Goal: Task Accomplishment & Management: Manage account settings

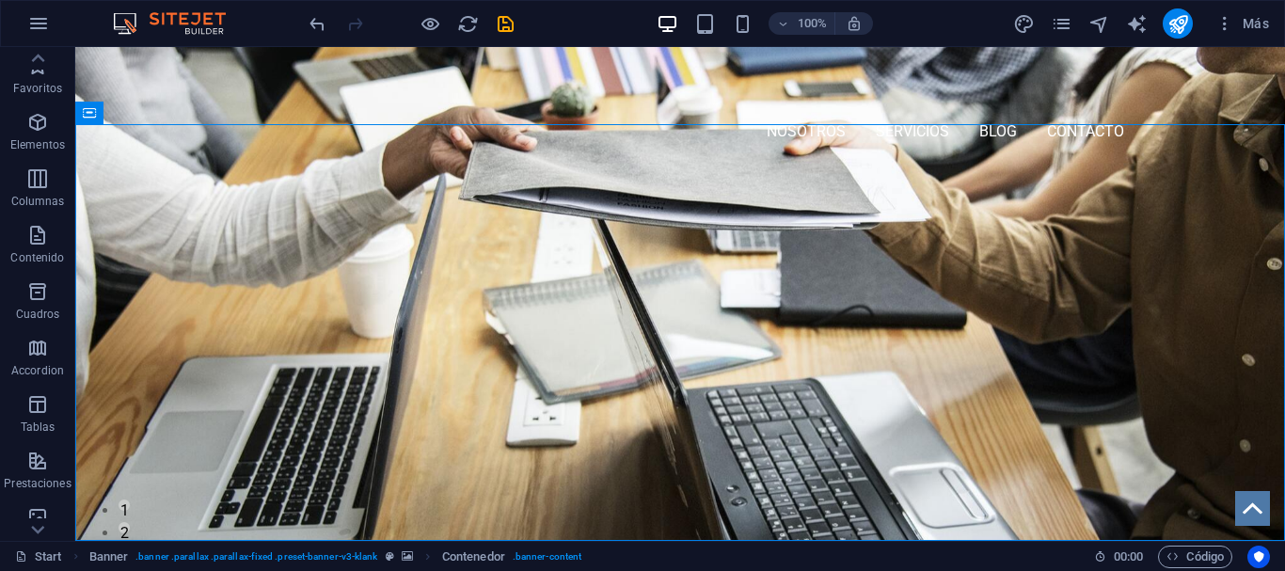
scroll to position [169, 0]
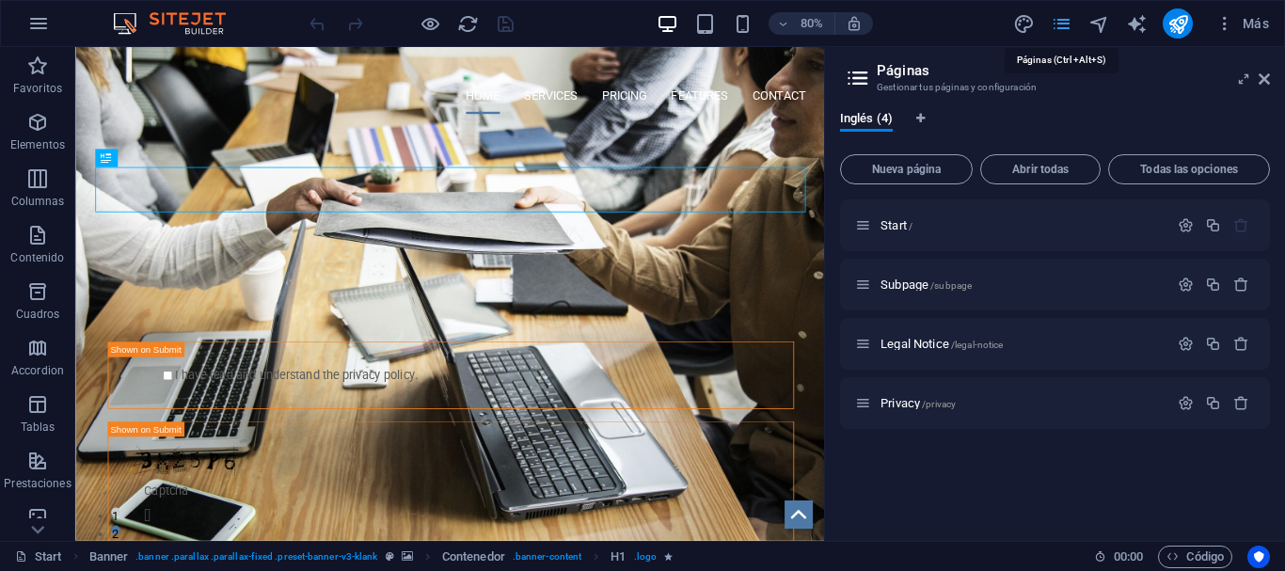
drag, startPoint x: 1057, startPoint y: 26, endPoint x: 790, endPoint y: 5, distance: 267.2
click at [0, 0] on icon "button" at bounding box center [0, 0] width 0 height 0
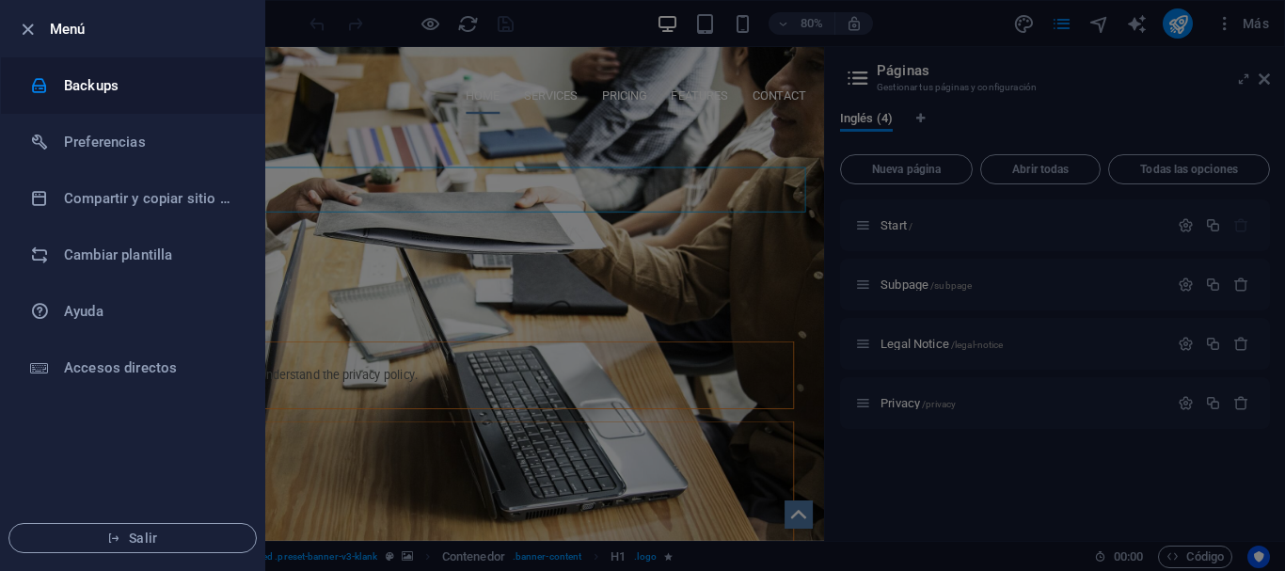
click at [0, 0] on h6 "Backups" at bounding box center [0, 0] width 0 height 0
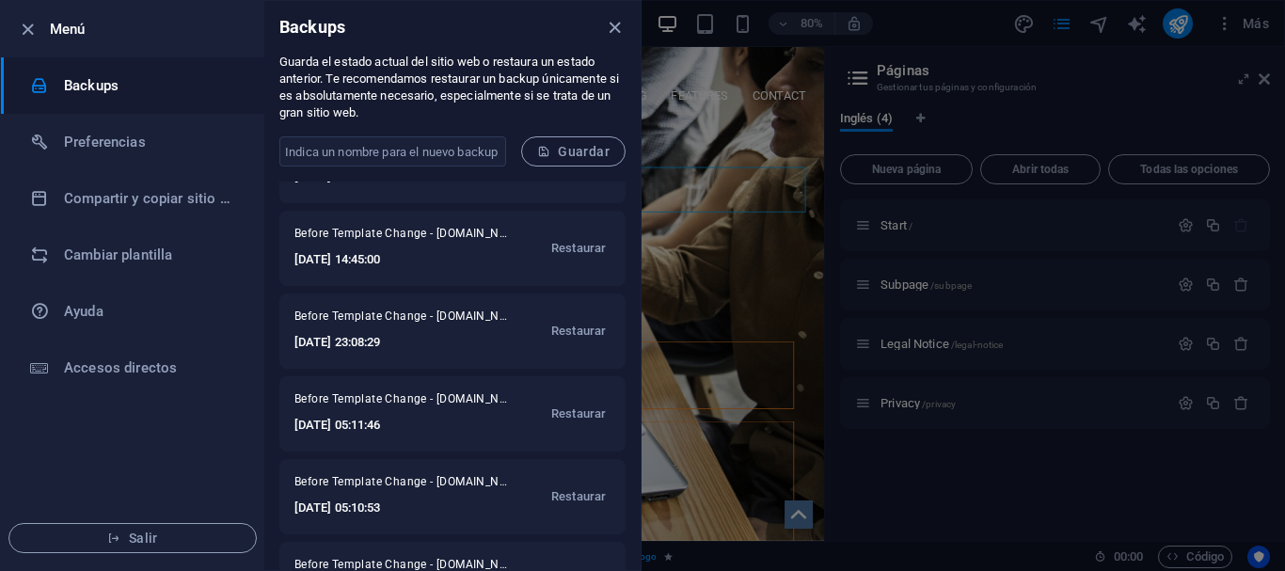
scroll to position [31, 0]
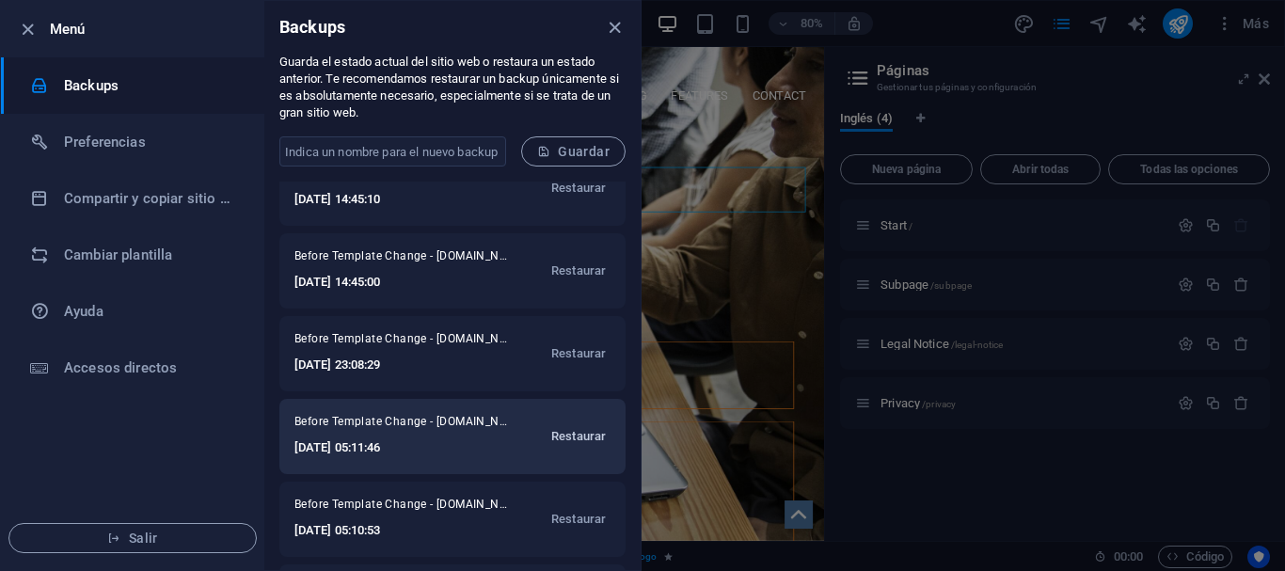
click at [582, 438] on span "Restaurar" at bounding box center [578, 436] width 55 height 23
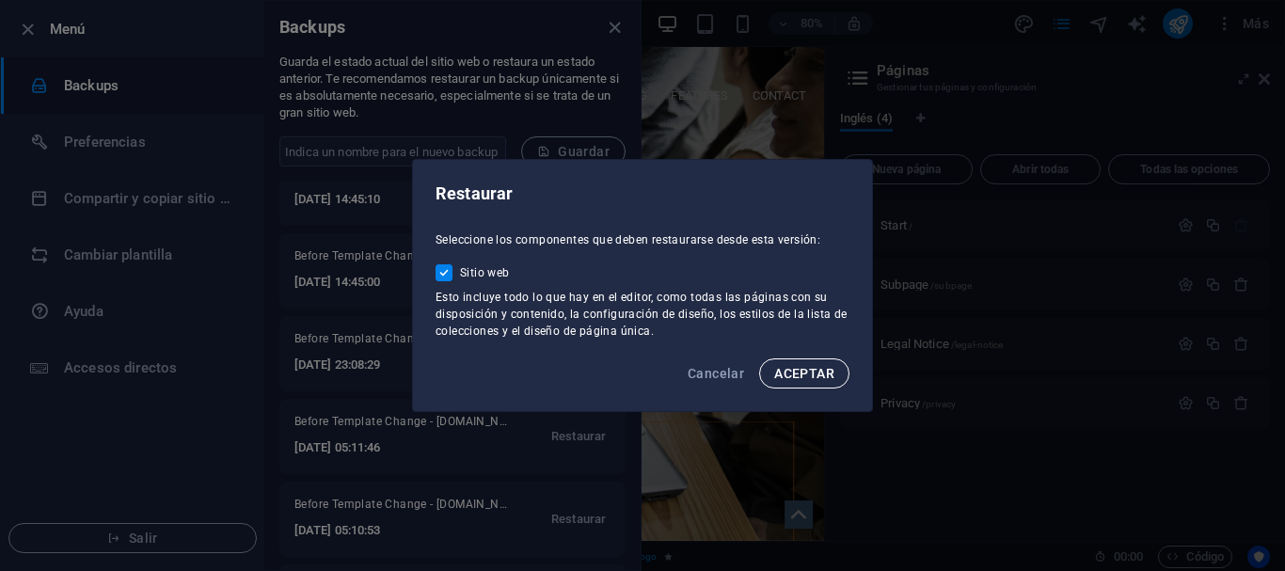
click at [802, 382] on button "ACEPTAR" at bounding box center [804, 374] width 90 height 30
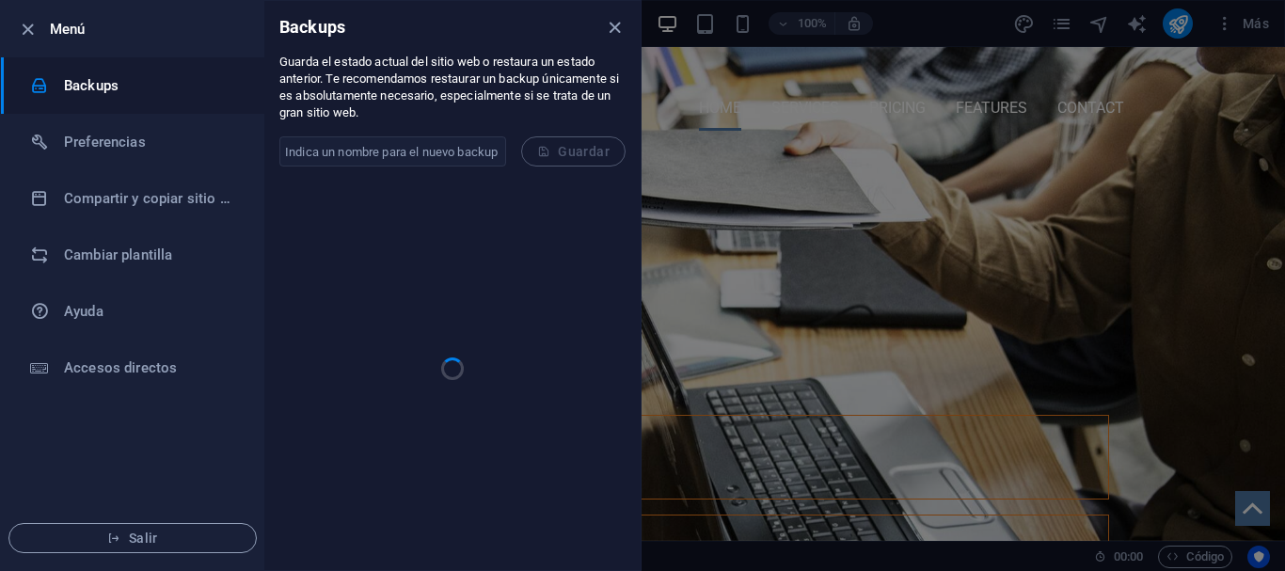
scroll to position [0, 0]
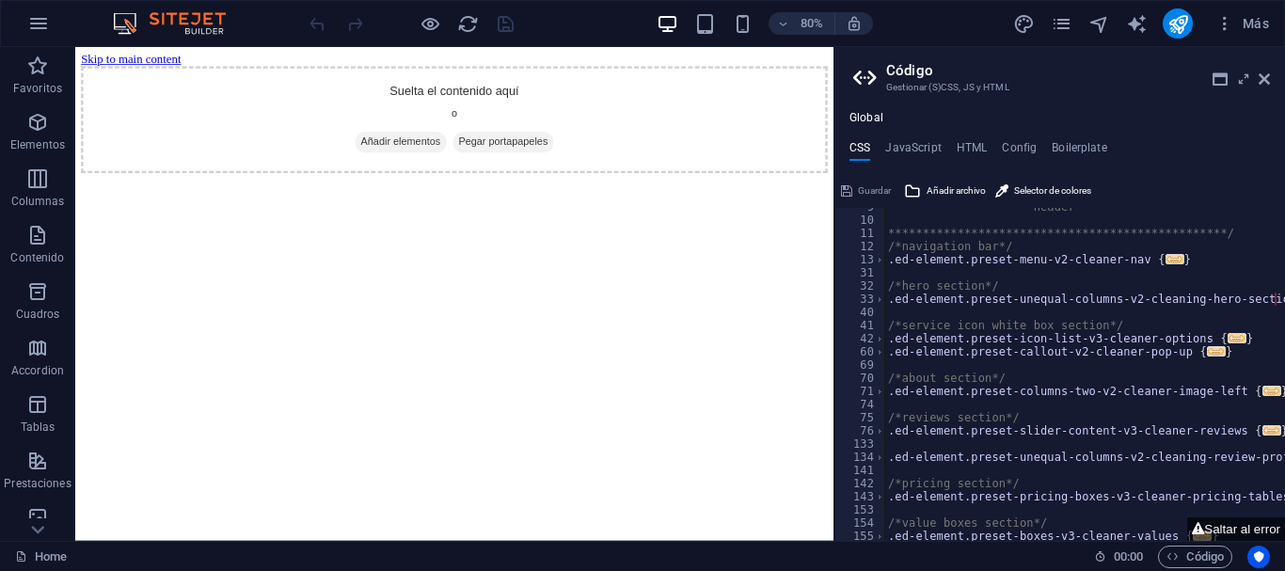
scroll to position [226, 0]
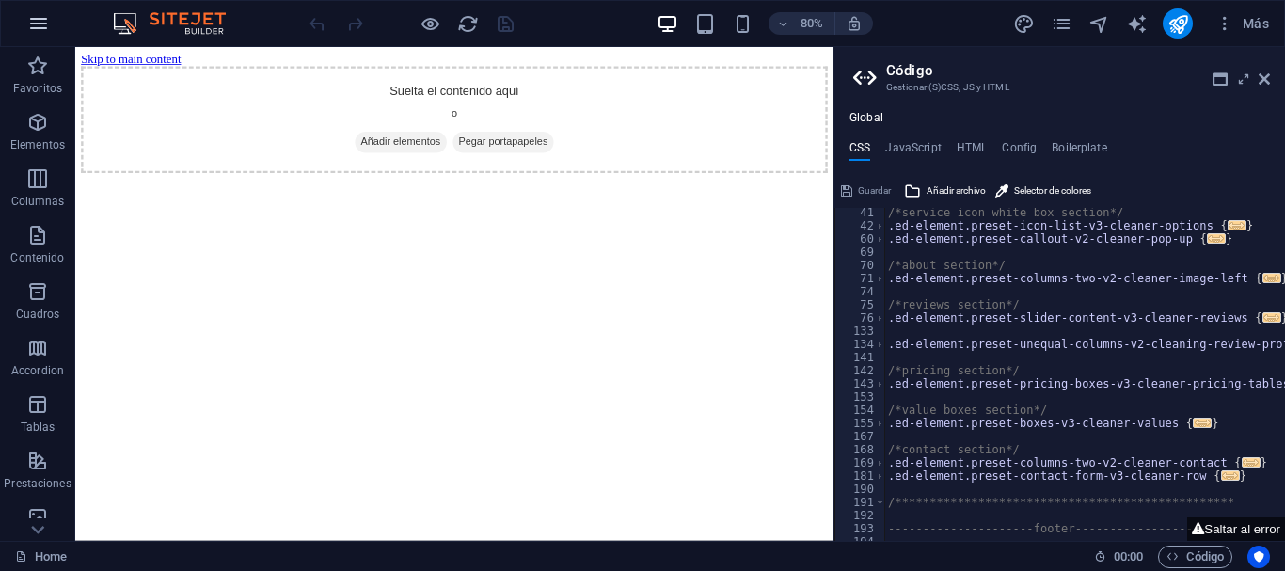
click at [31, 19] on icon "button" at bounding box center [38, 23] width 23 height 23
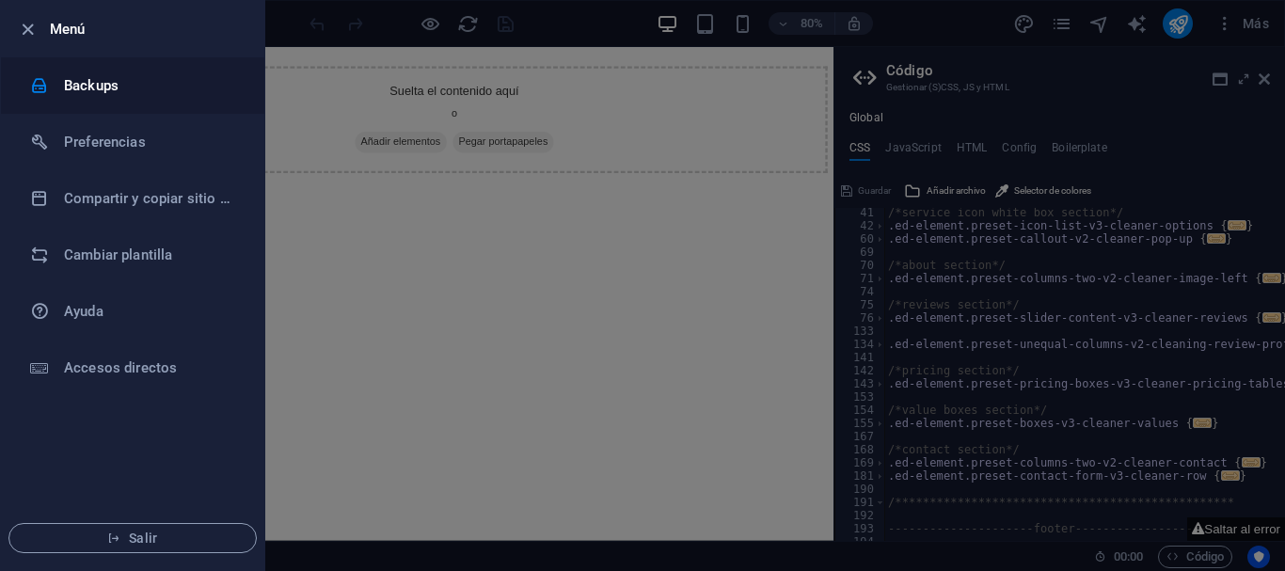
click at [128, 82] on h6 "Backups" at bounding box center [151, 85] width 174 height 23
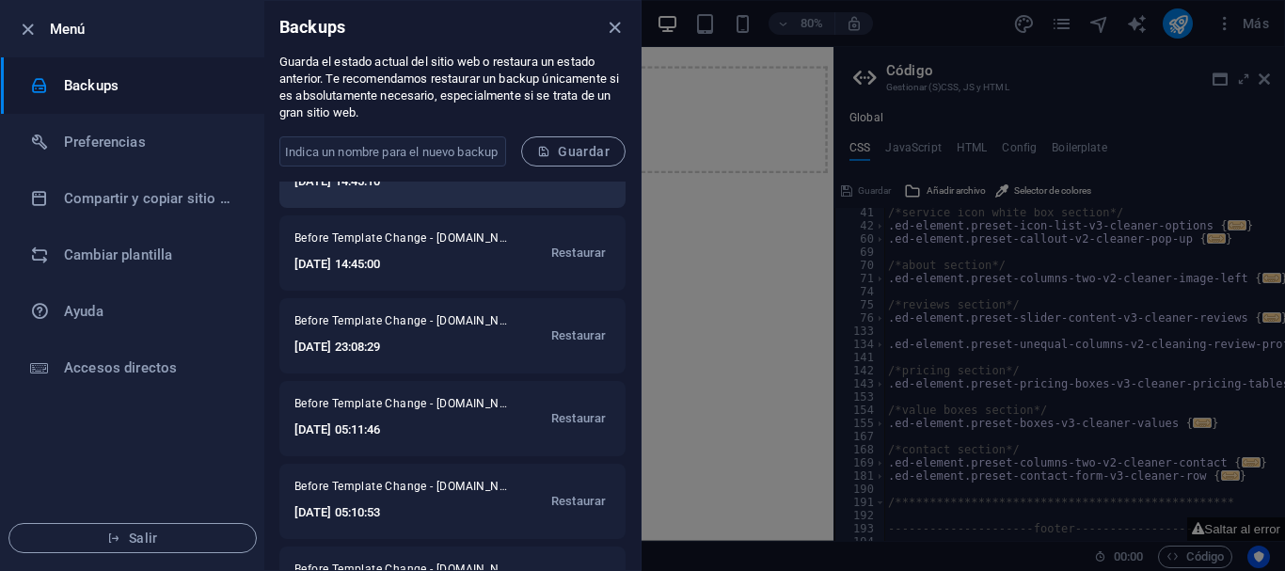
scroll to position [199, 0]
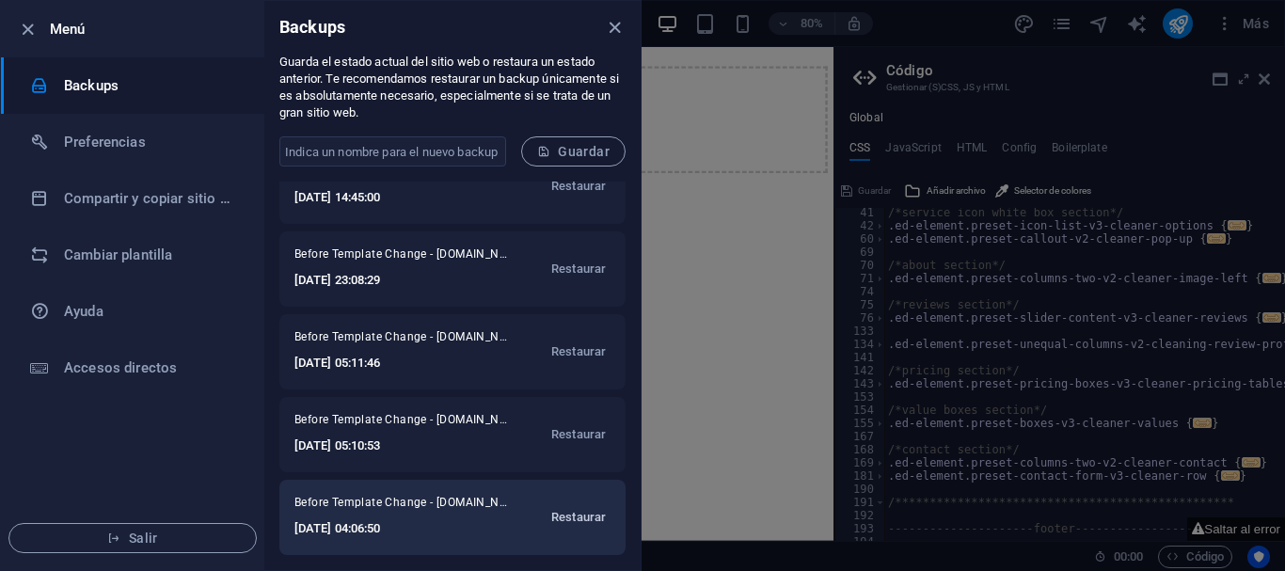
click at [579, 516] on span "Restaurar" at bounding box center [578, 517] width 55 height 23
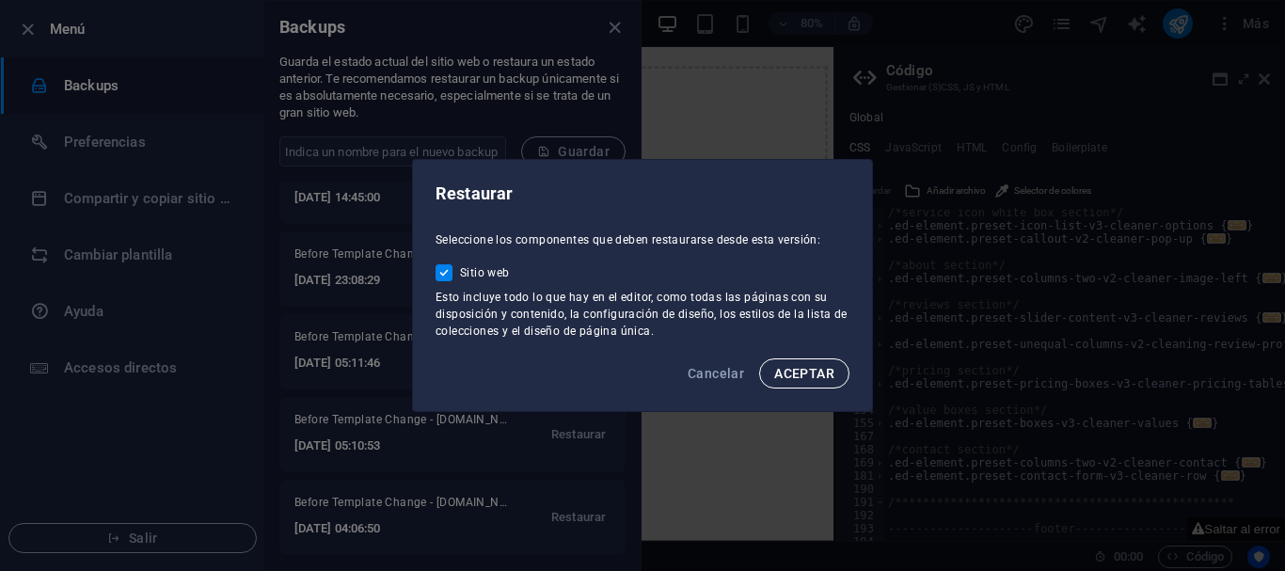
click at [797, 371] on span "ACEPTAR" at bounding box center [804, 373] width 60 height 15
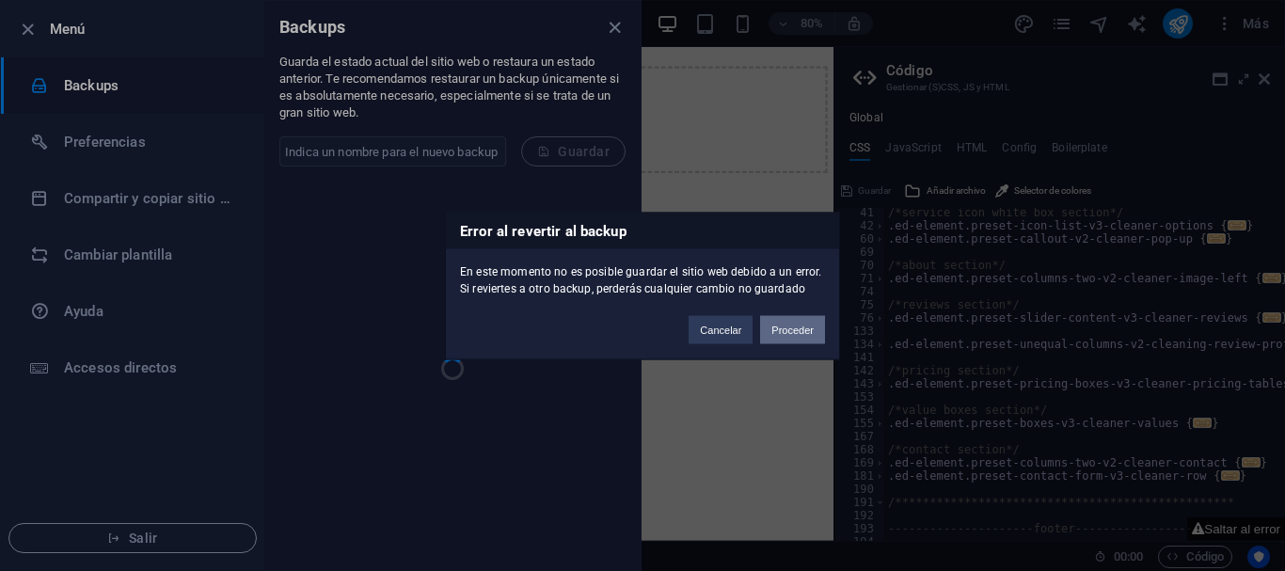
scroll to position [0, 0]
click at [790, 332] on button "Proceder" at bounding box center [792, 329] width 65 height 28
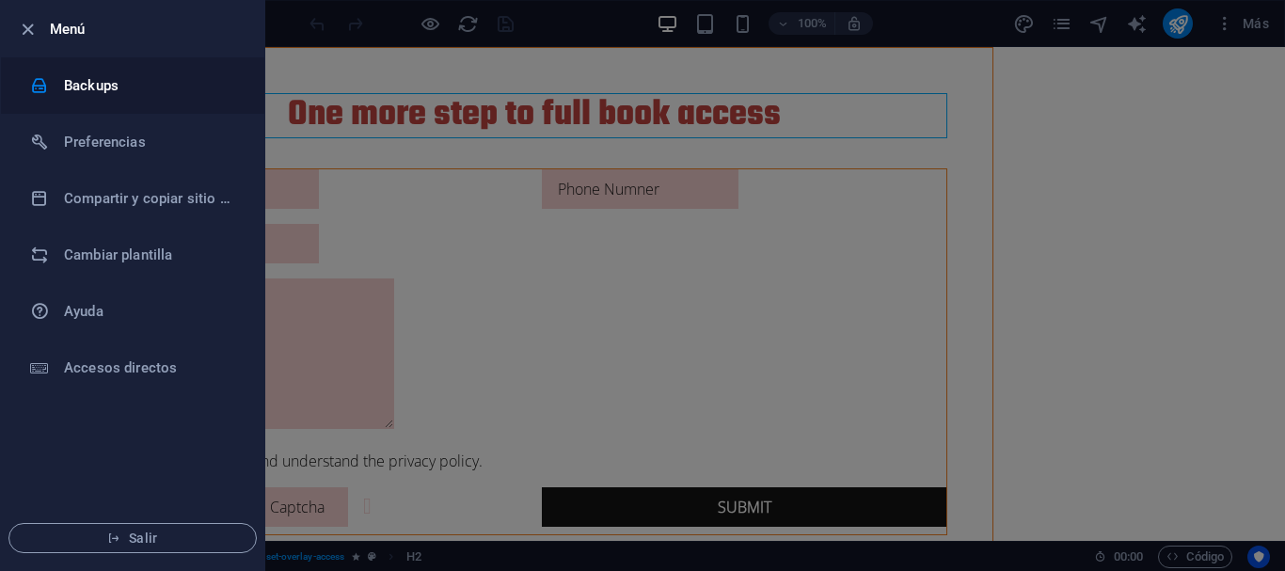
click at [133, 88] on h6 "Backups" at bounding box center [151, 85] width 174 height 23
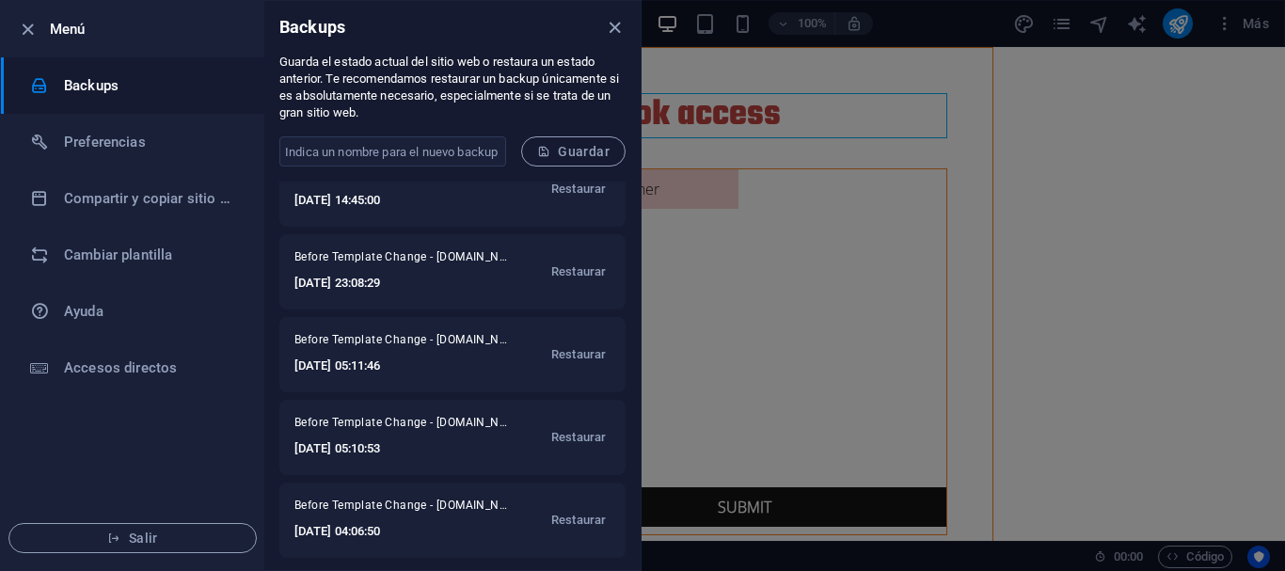
scroll to position [199, 0]
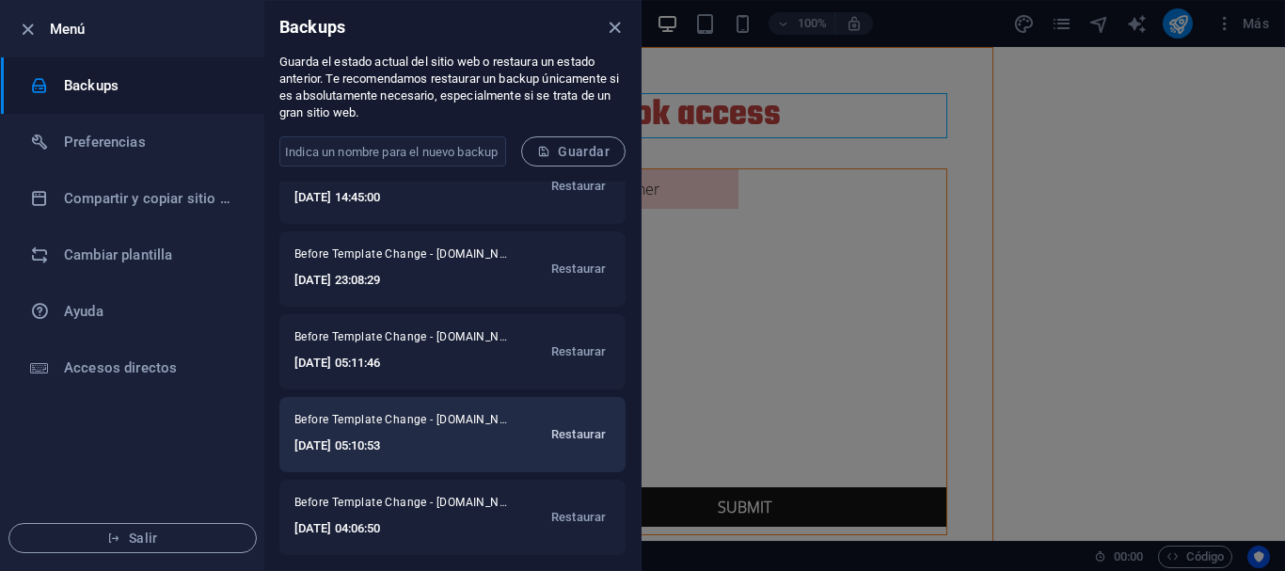
click at [583, 434] on span "Restaurar" at bounding box center [578, 434] width 55 height 23
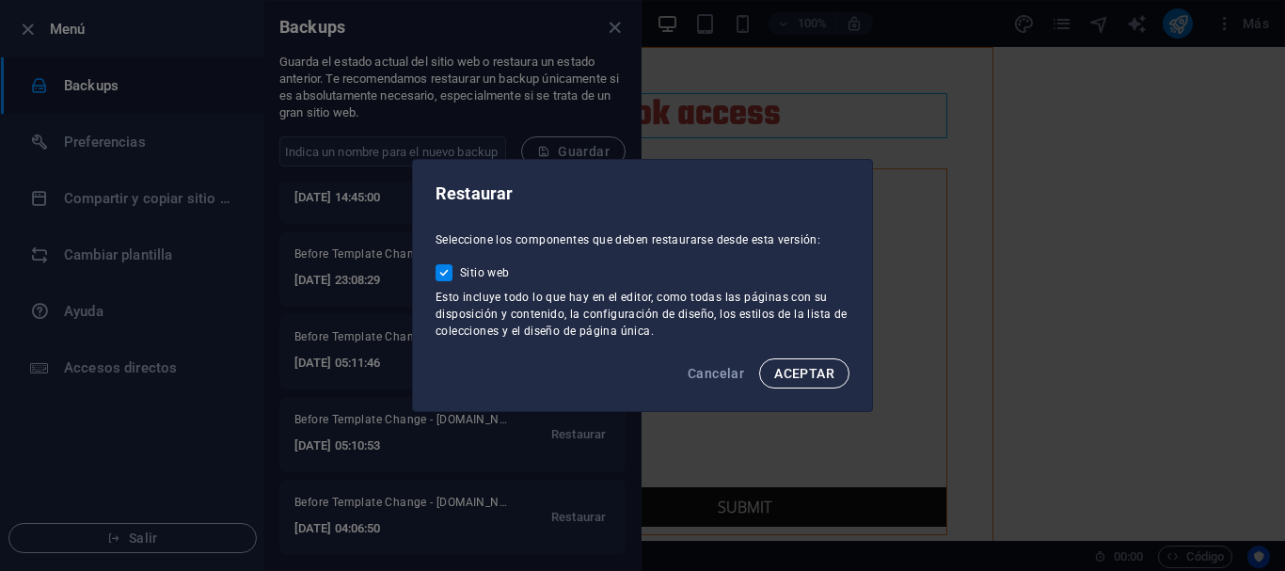
click at [809, 370] on span "ACEPTAR" at bounding box center [804, 373] width 60 height 15
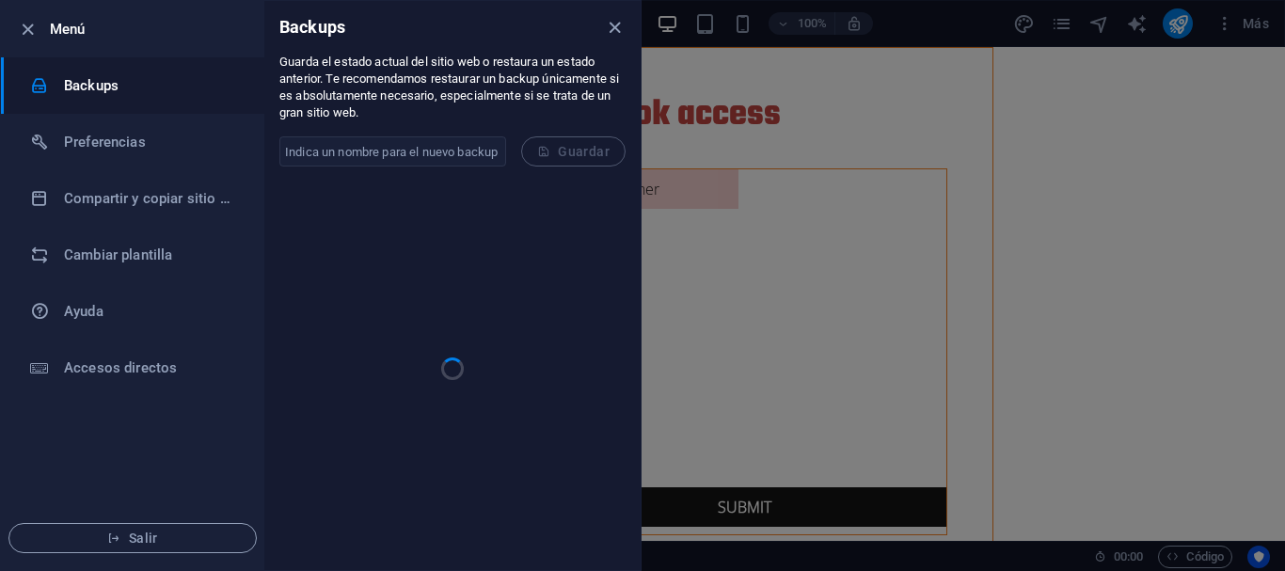
scroll to position [0, 0]
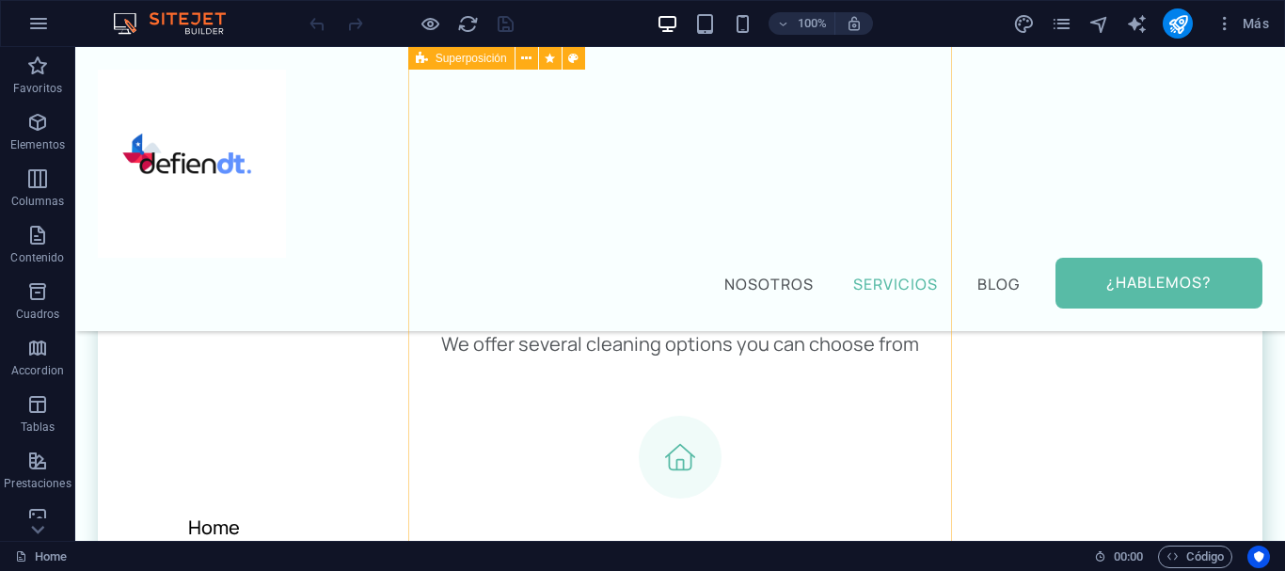
scroll to position [1632, 0]
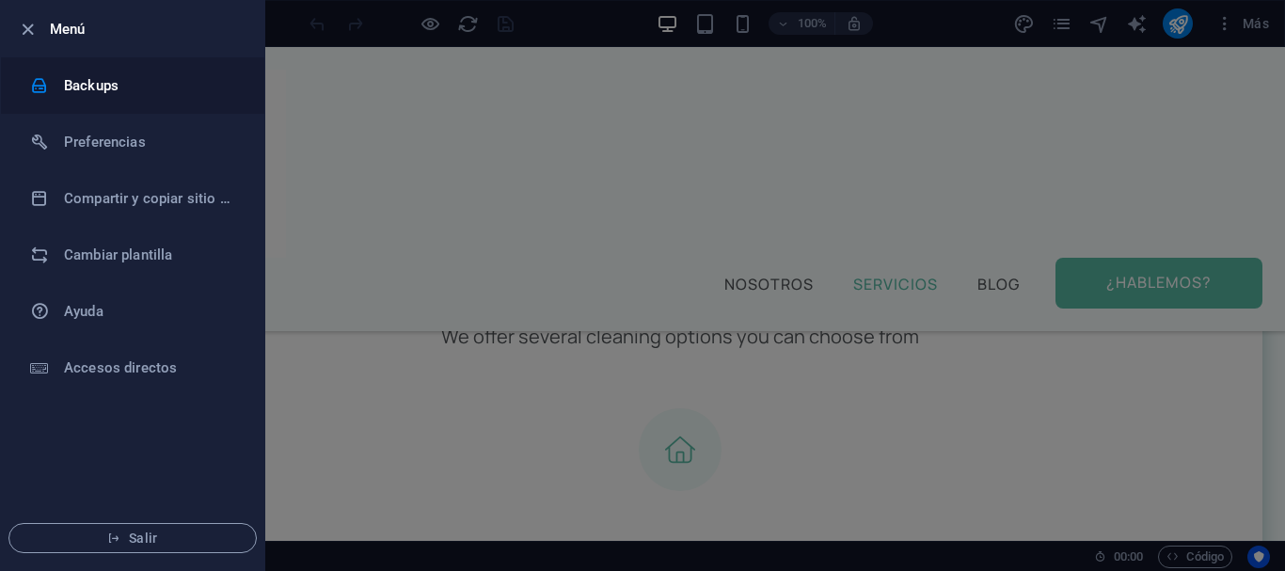
click at [0, 0] on li "Backups" at bounding box center [0, 0] width 0 height 0
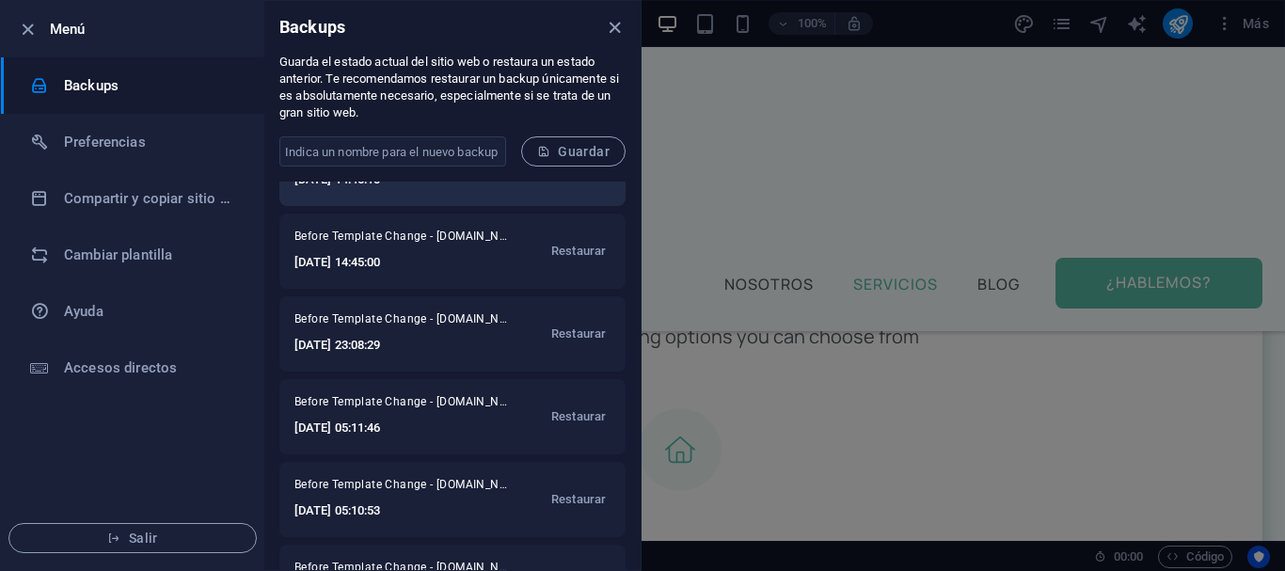
scroll to position [199, 0]
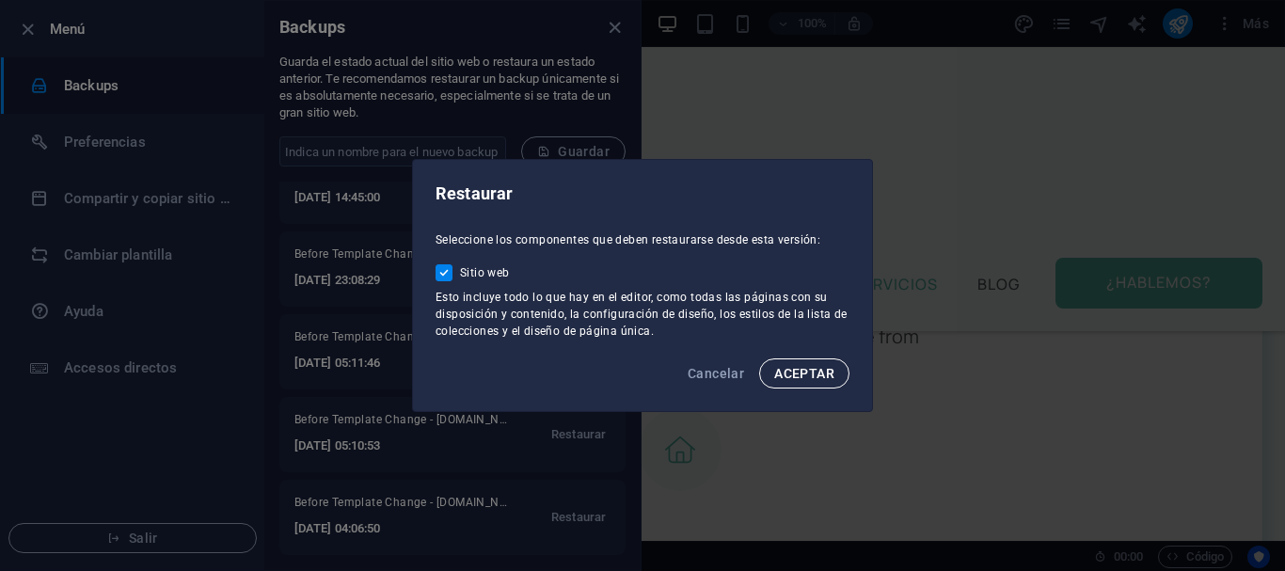
click at [794, 380] on span "ACEPTAR" at bounding box center [804, 373] width 60 height 15
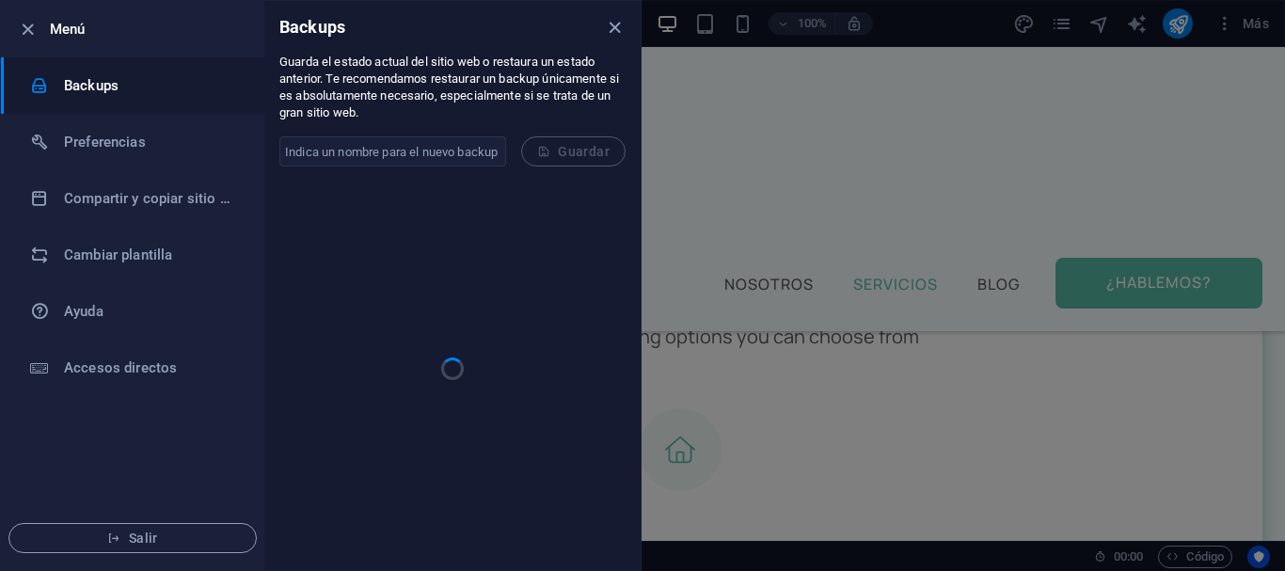
scroll to position [0, 0]
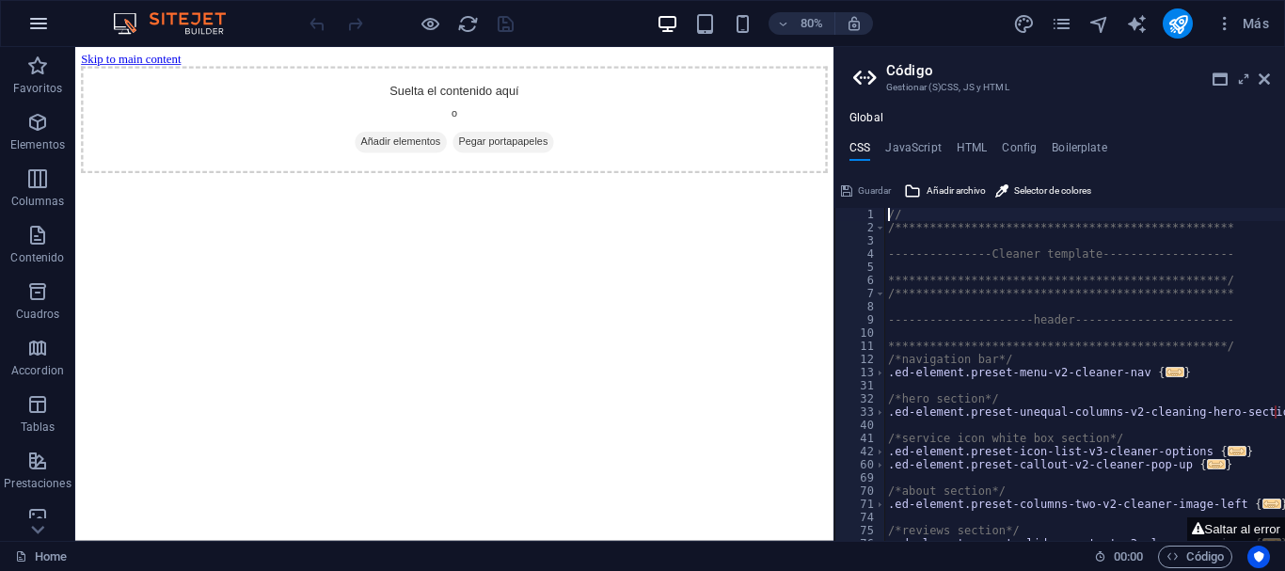
click at [40, 24] on icon "button" at bounding box center [38, 23] width 23 height 23
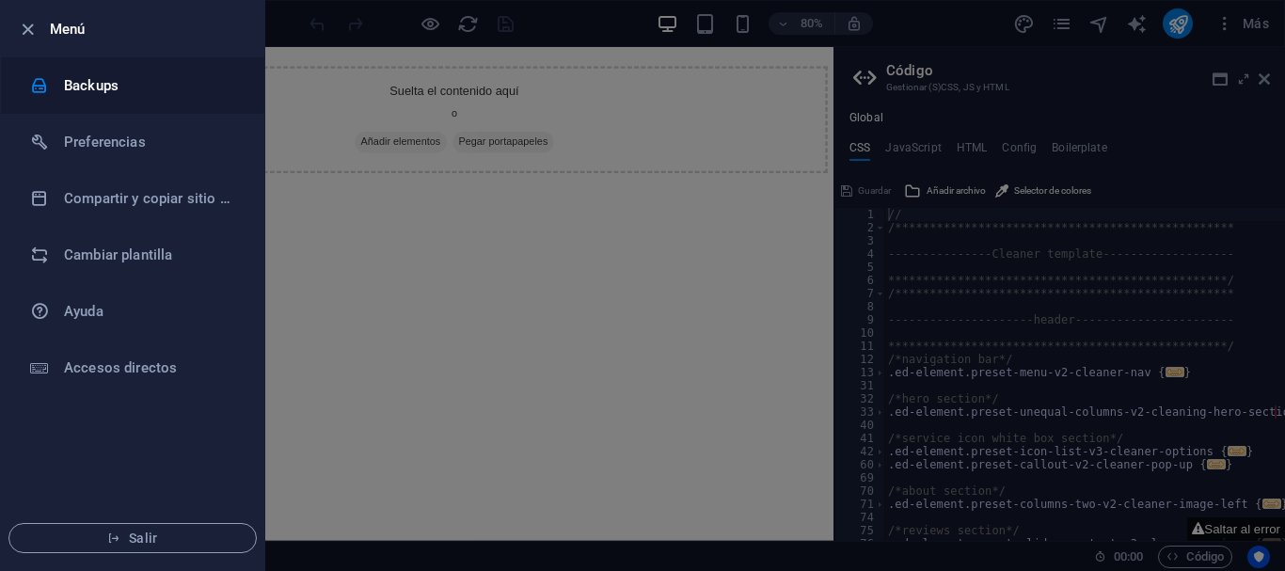
click at [110, 97] on li "Backups" at bounding box center [132, 85] width 263 height 56
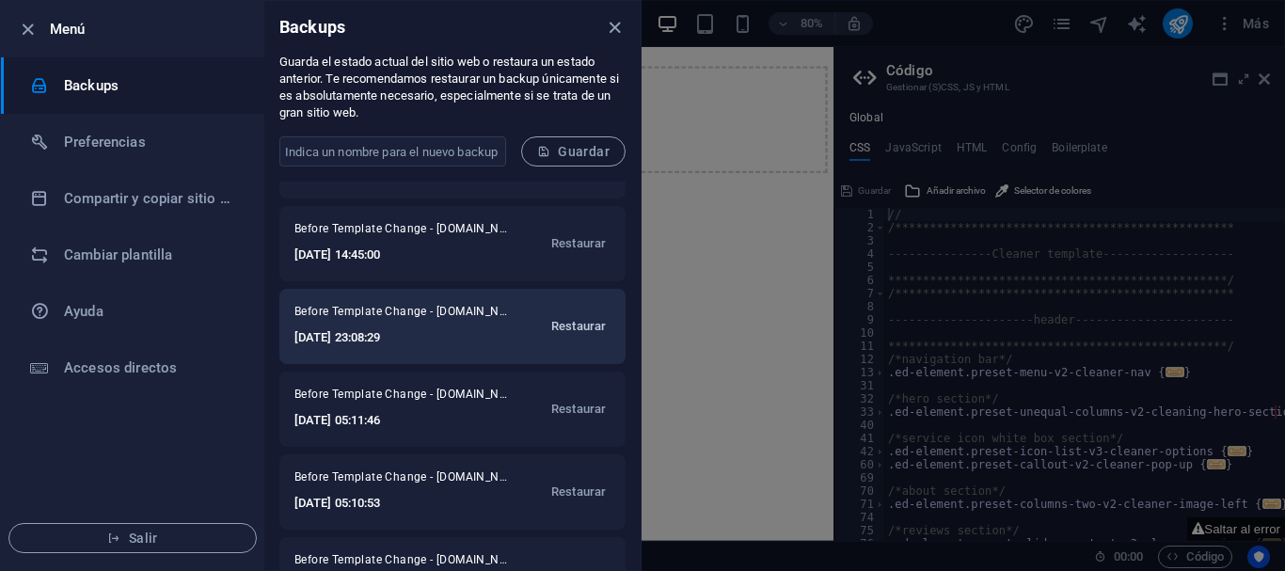
scroll to position [114, 0]
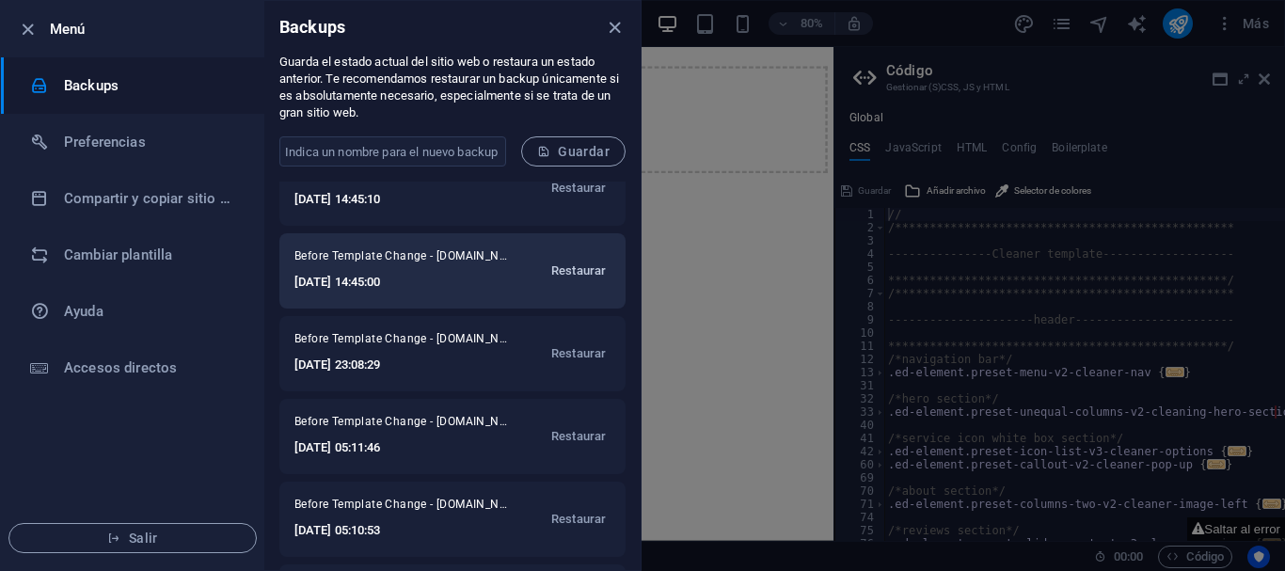
click at [588, 276] on span "Restaurar" at bounding box center [578, 271] width 55 height 23
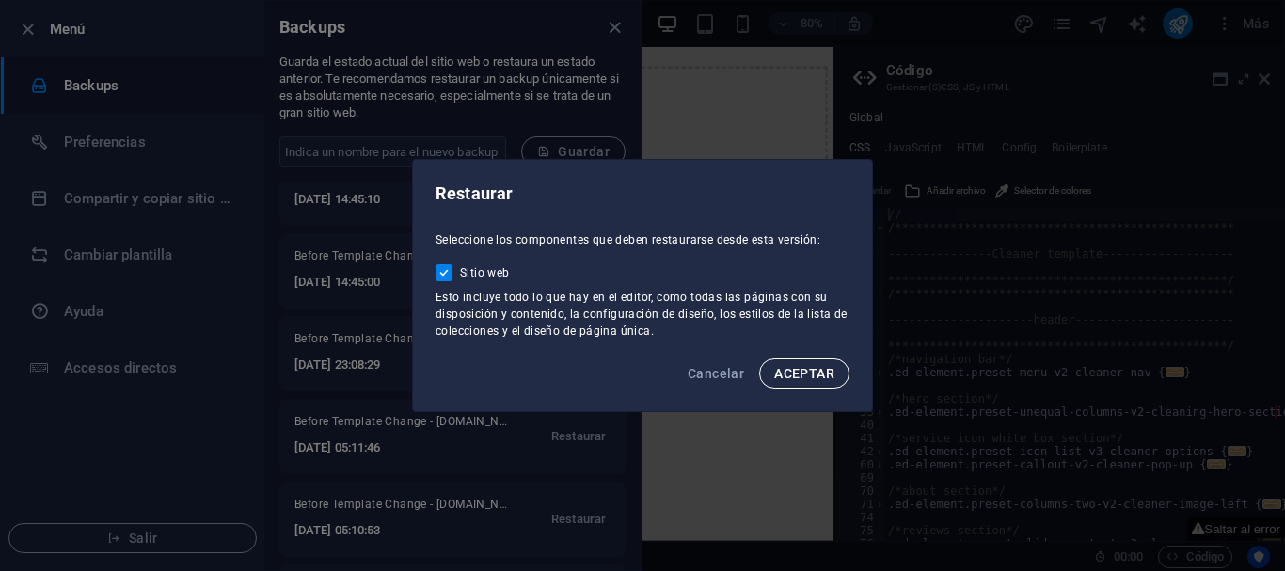
click at [819, 379] on span "ACEPTAR" at bounding box center [804, 373] width 60 height 15
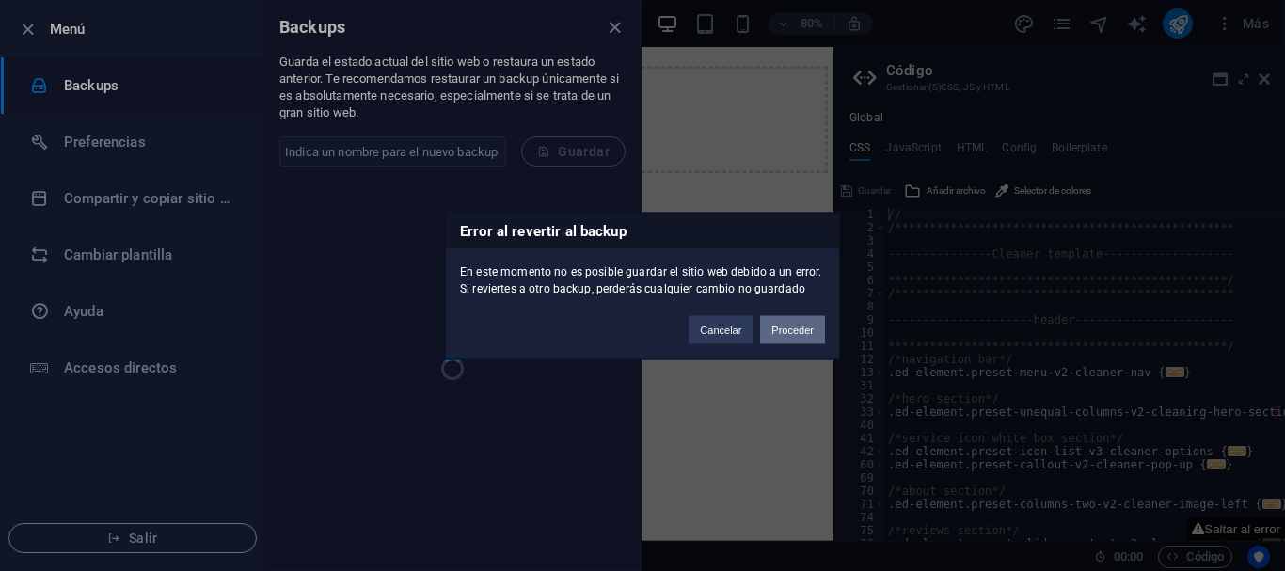
scroll to position [0, 0]
click at [781, 332] on button "Proceder" at bounding box center [792, 329] width 65 height 28
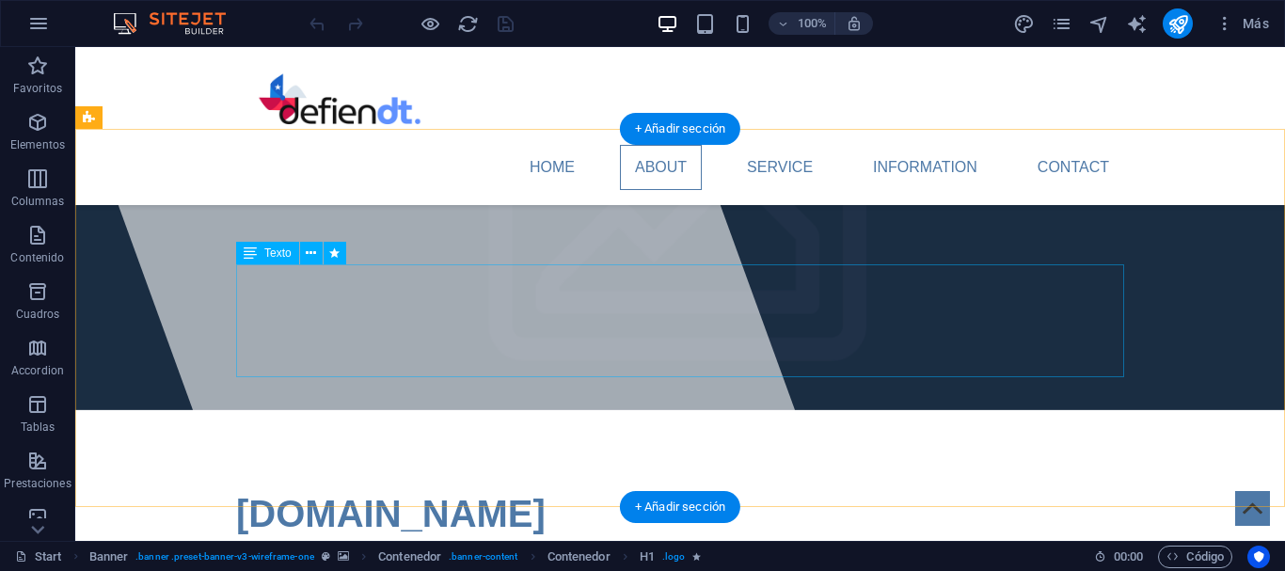
scroll to position [480, 0]
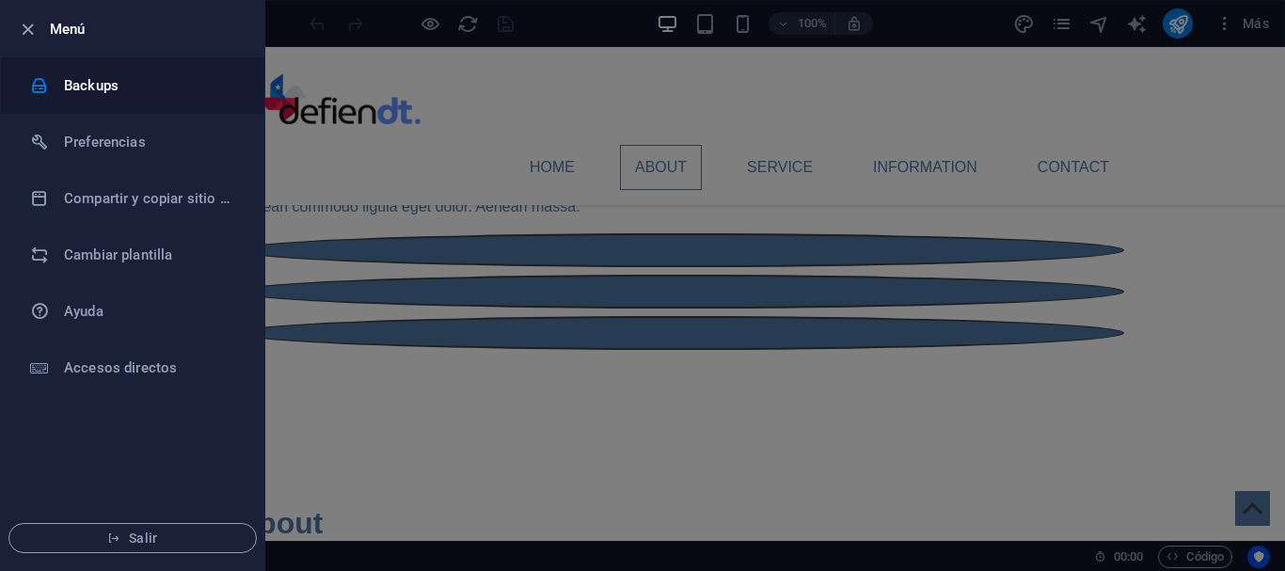
click at [118, 88] on h6 "Backups" at bounding box center [151, 85] width 174 height 23
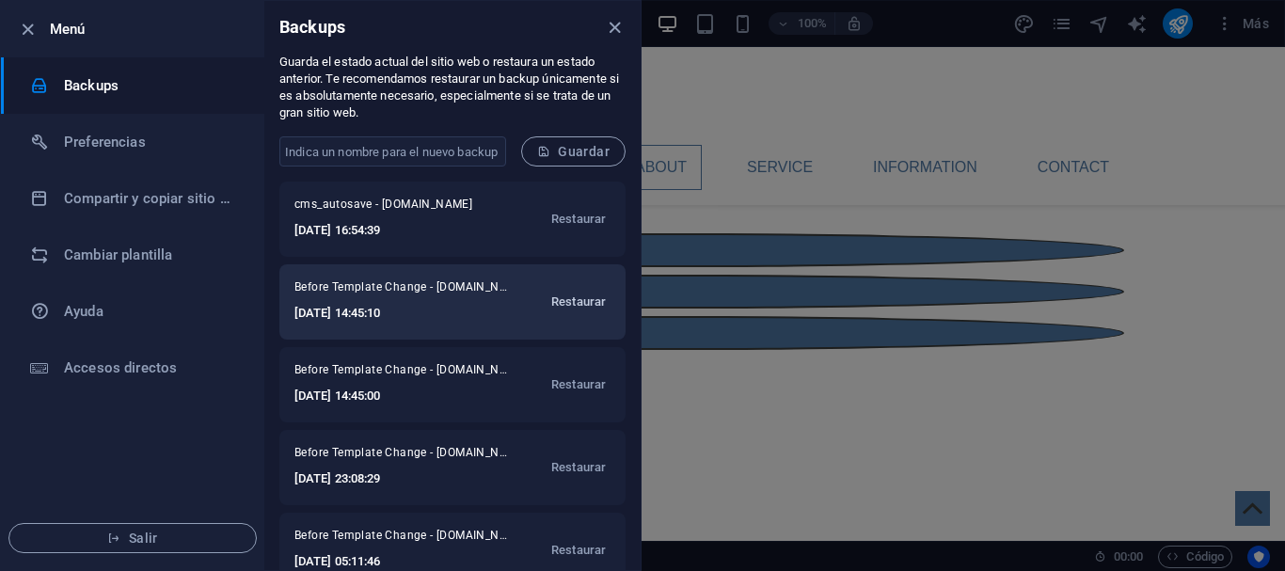
click at [586, 300] on span "Restaurar" at bounding box center [578, 302] width 55 height 23
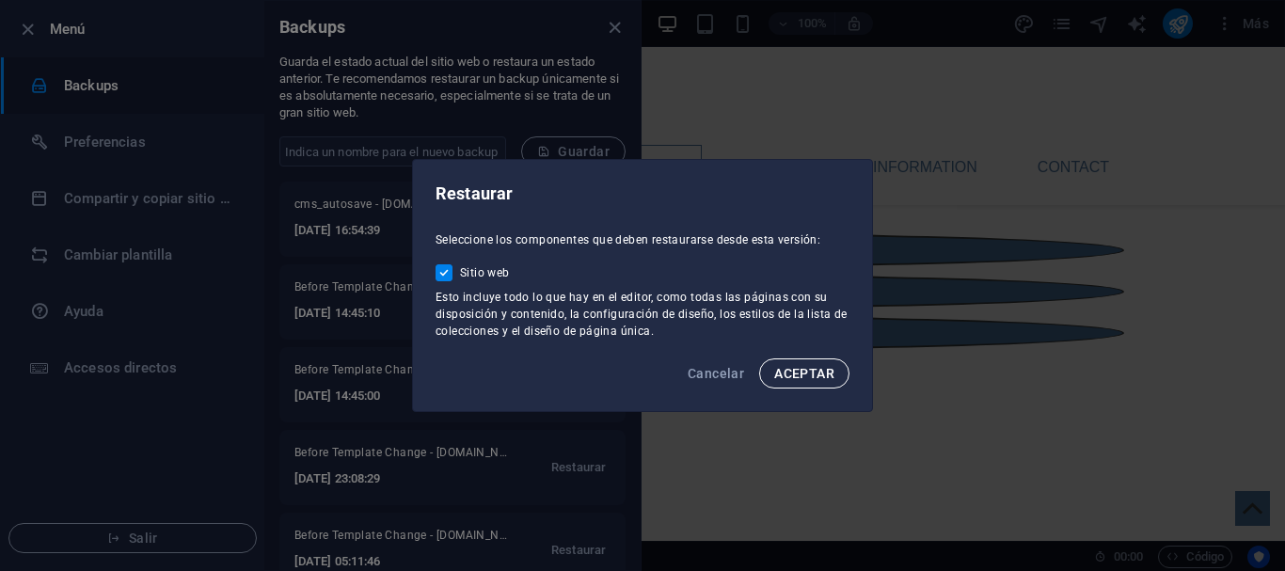
click at [809, 375] on span "ACEPTAR" at bounding box center [804, 373] width 60 height 15
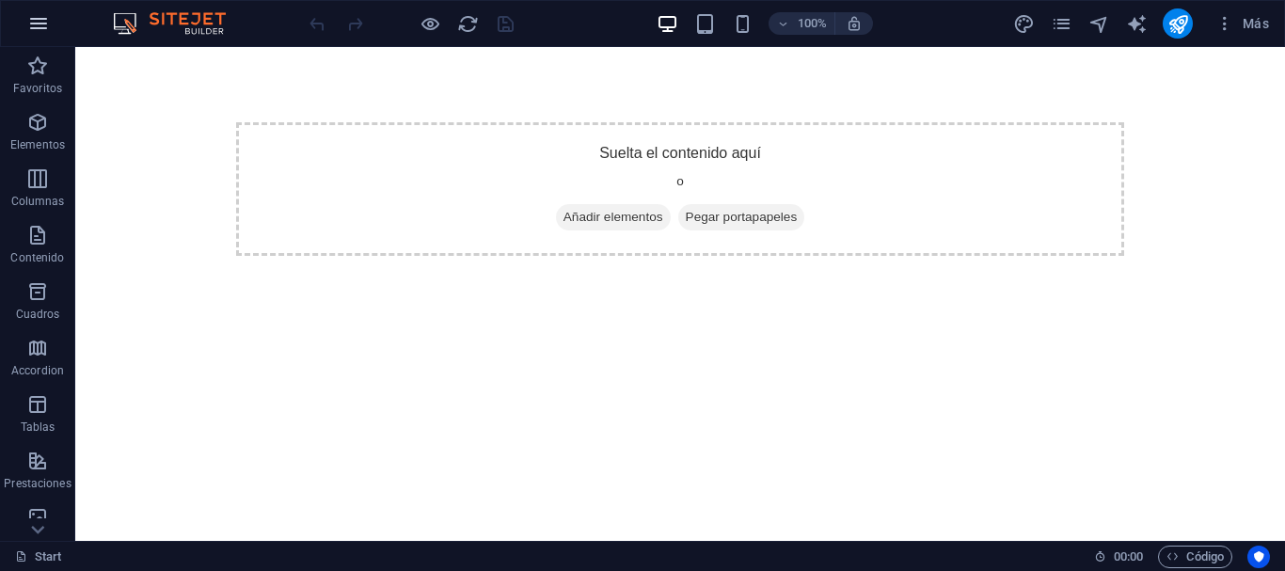
click at [38, 19] on icon "button" at bounding box center [38, 23] width 23 height 23
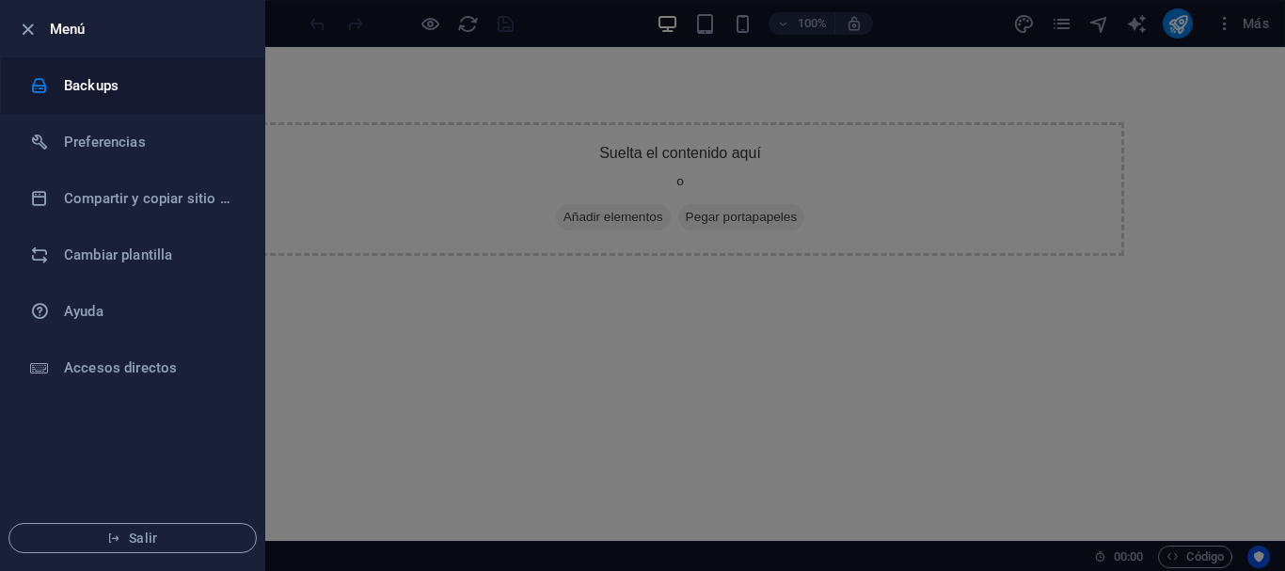
click at [81, 96] on h6 "Backups" at bounding box center [151, 85] width 174 height 23
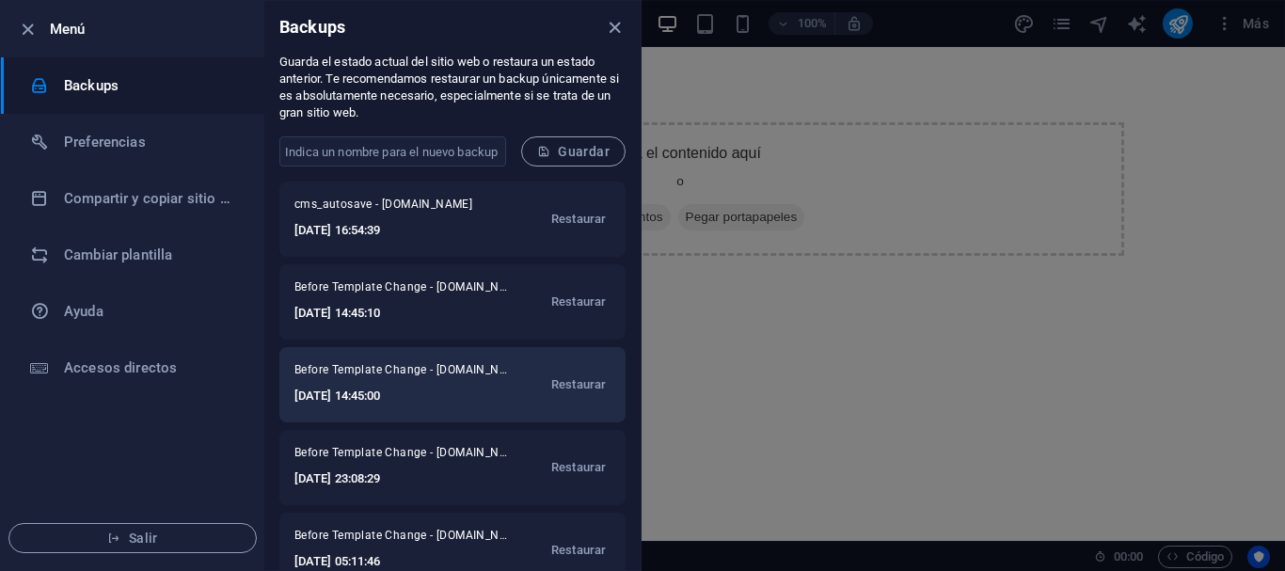
scroll to position [199, 0]
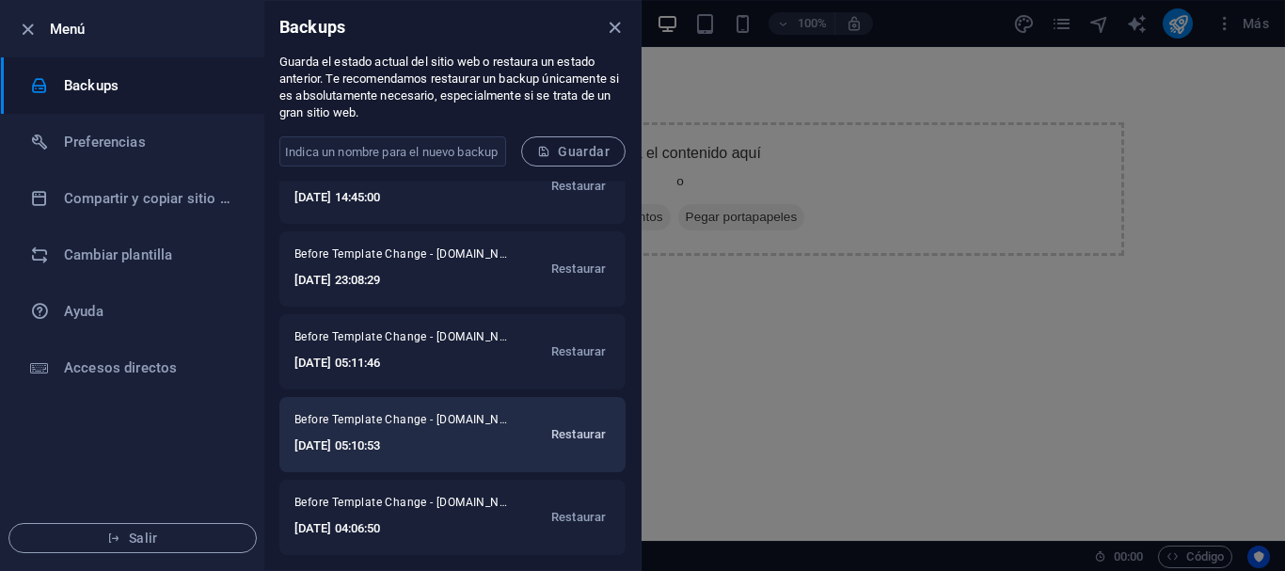
click at [587, 437] on span "Restaurar" at bounding box center [578, 434] width 55 height 23
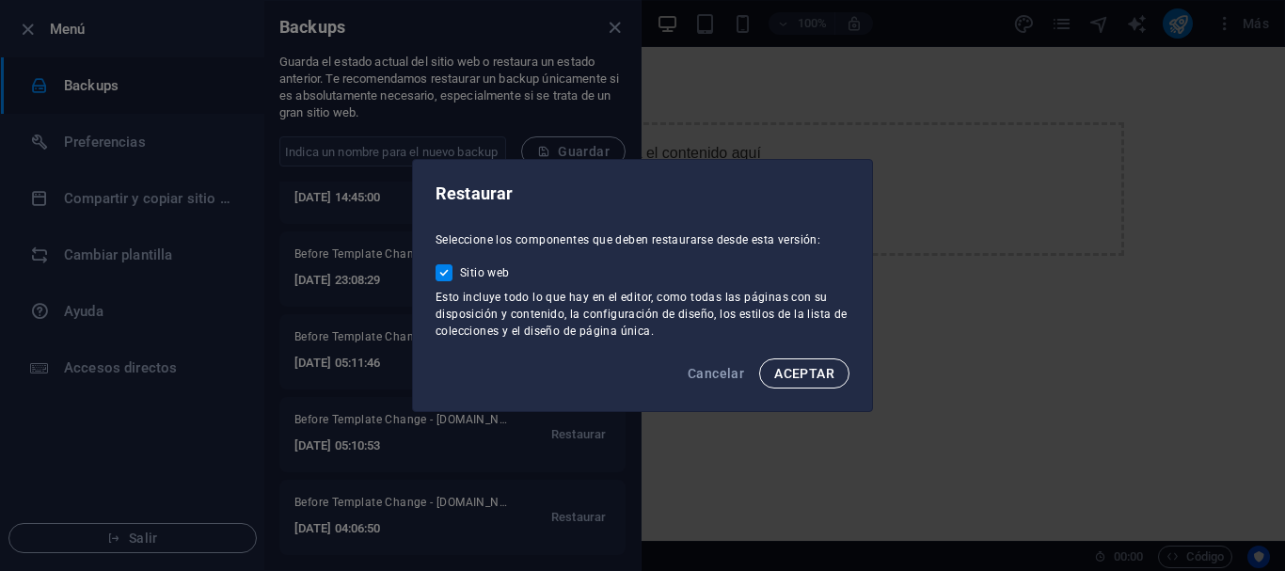
click at [790, 382] on button "ACEPTAR" at bounding box center [804, 374] width 90 height 30
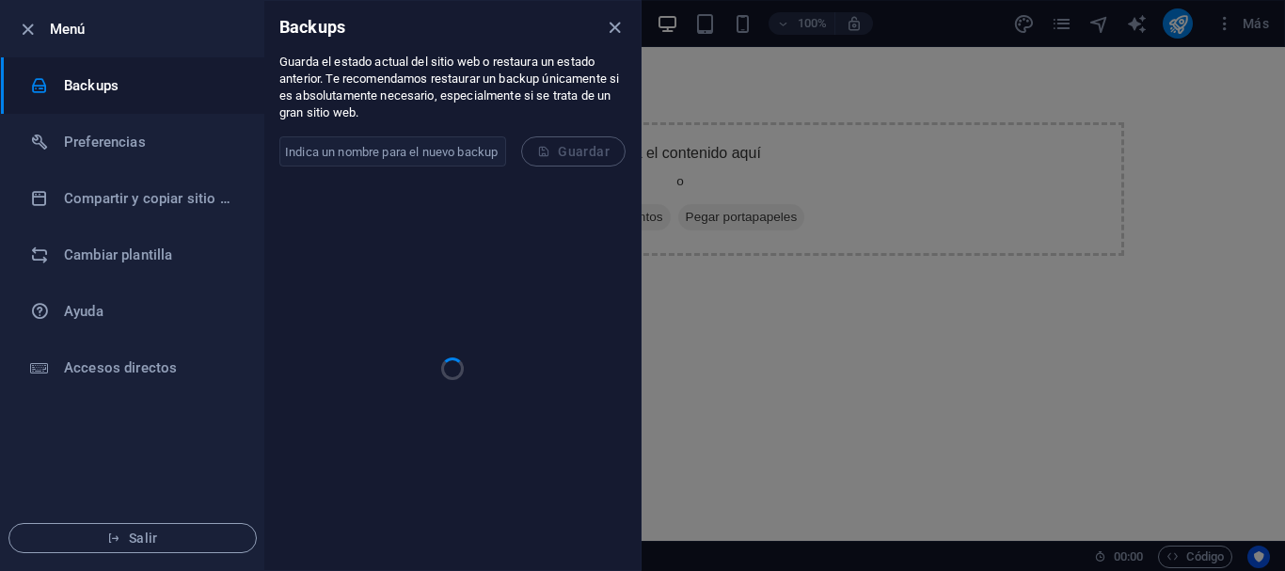
scroll to position [0, 0]
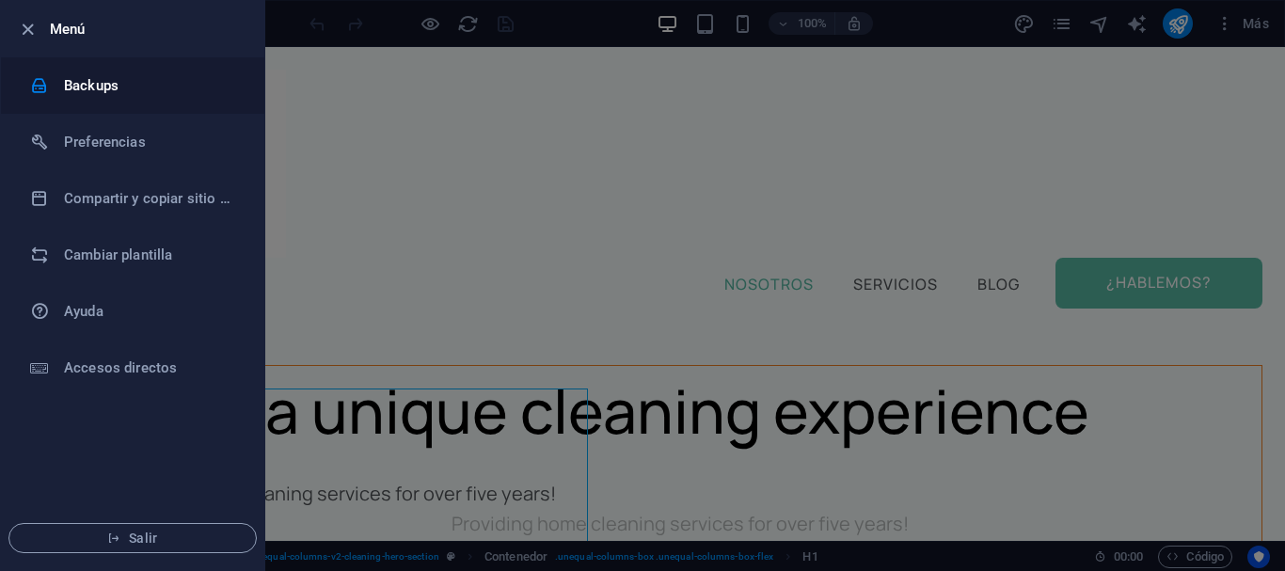
click at [0, 0] on h6 "Backups" at bounding box center [0, 0] width 0 height 0
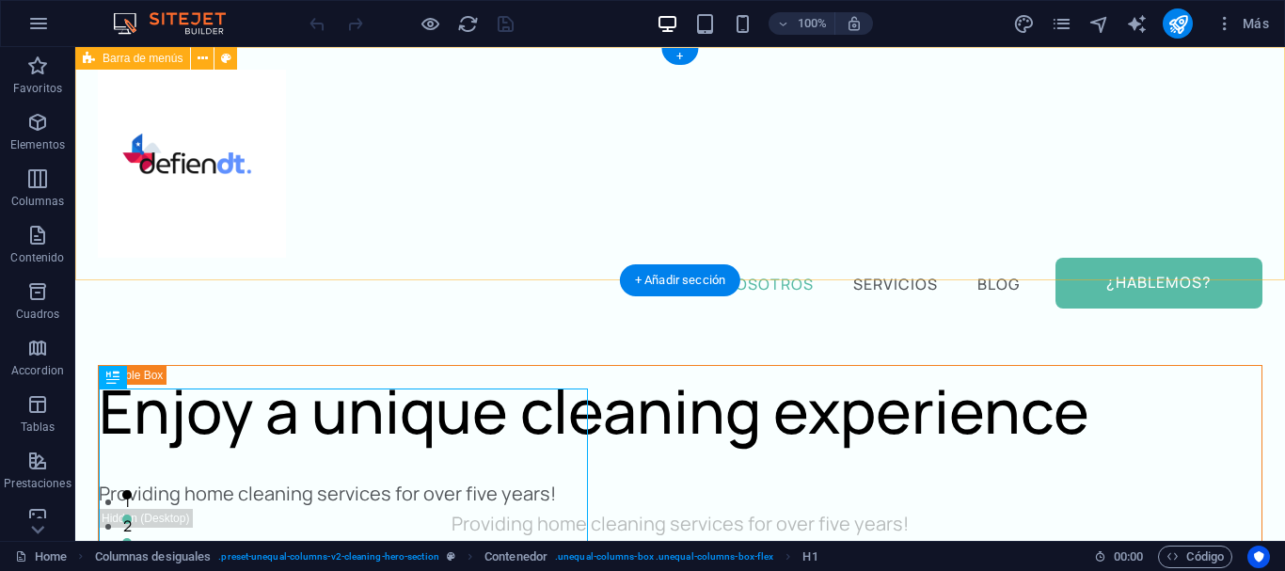
click at [529, 240] on div "Nosotros Servicios Blog ¿Hablemos?" at bounding box center [680, 189] width 1210 height 284
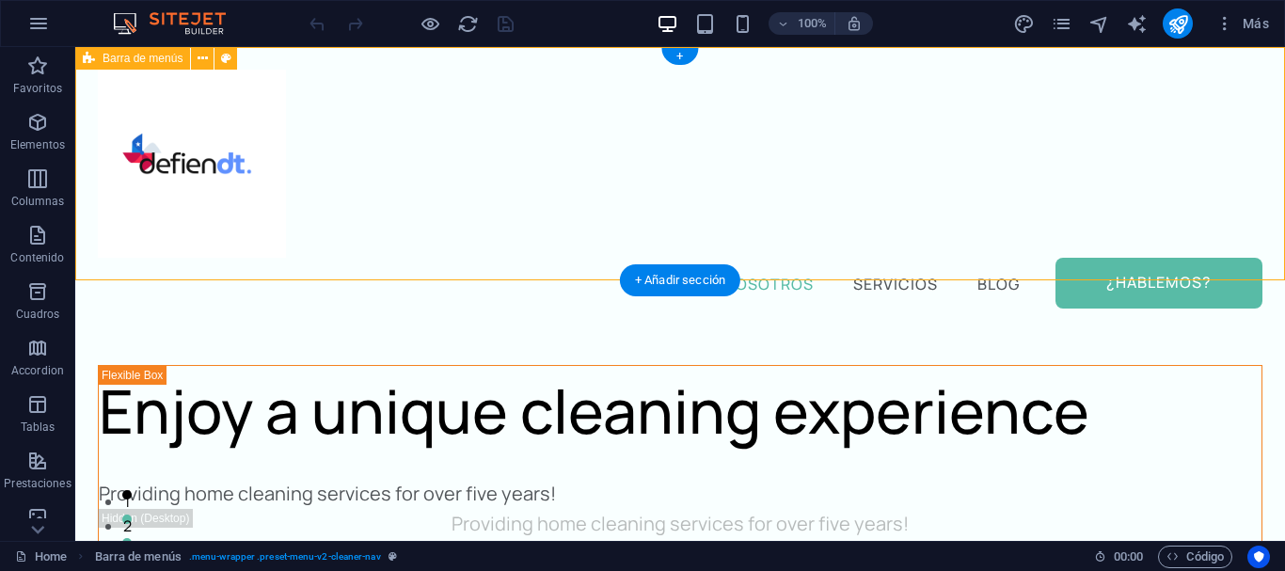
click at [359, 242] on div "Nosotros Servicios Blog ¿Hablemos?" at bounding box center [680, 189] width 1210 height 284
select select "header"
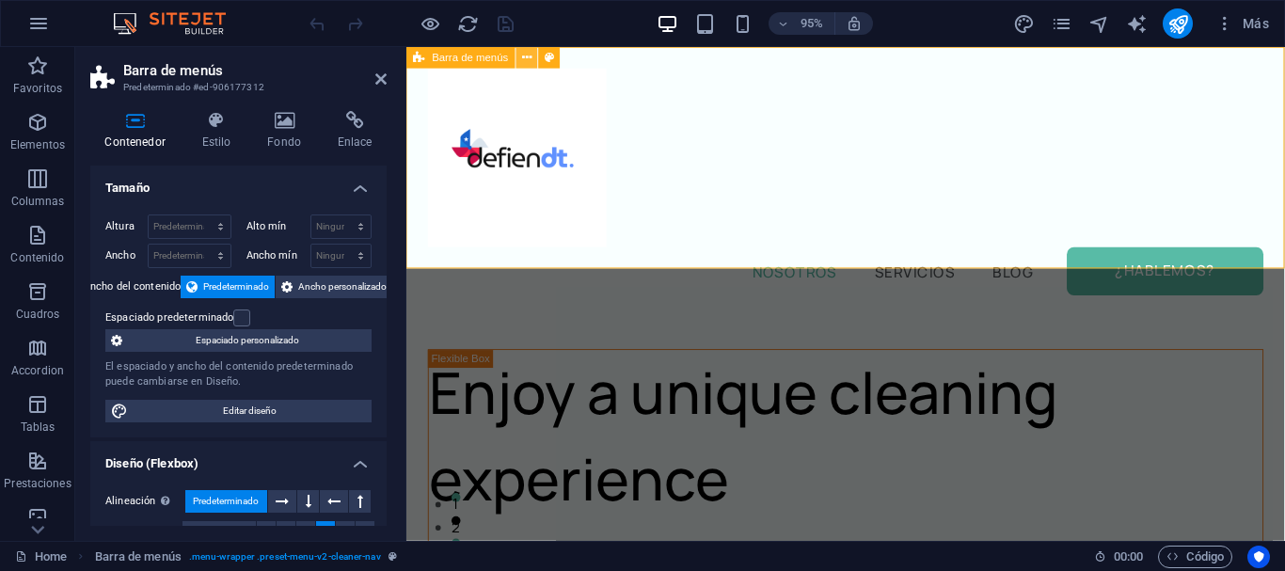
click at [525, 61] on icon at bounding box center [526, 57] width 9 height 19
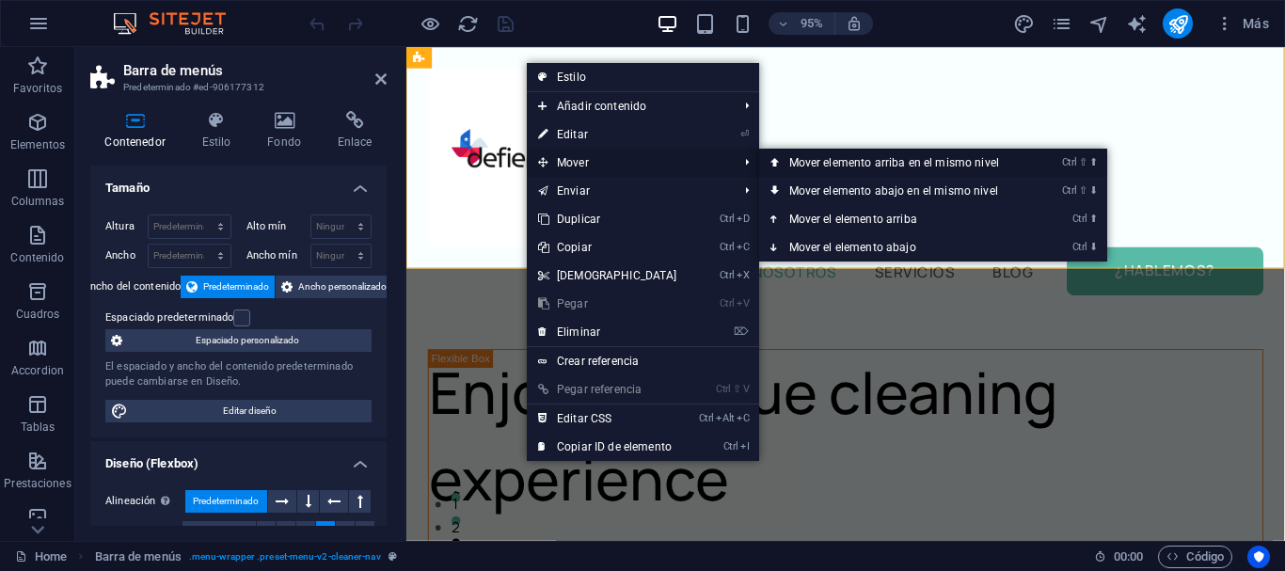
click at [826, 172] on link "Ctrl ⇧ ⬆ Mover elemento arriba en el mismo nivel" at bounding box center [898, 163] width 278 height 28
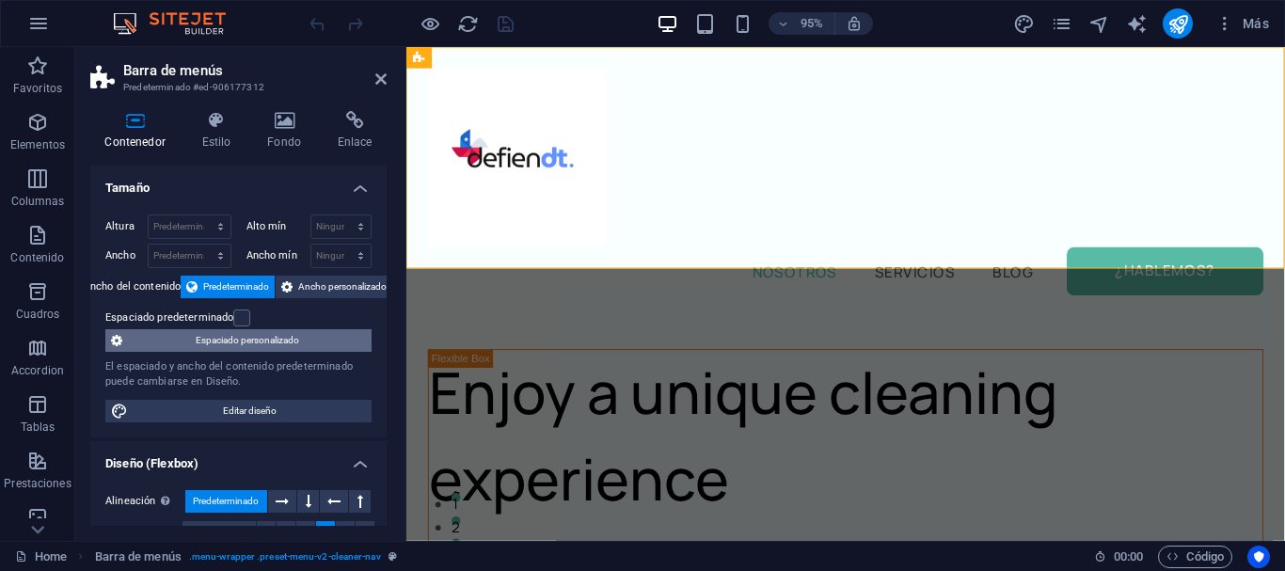
click at [258, 341] on span "Espaciado personalizado" at bounding box center [247, 340] width 238 height 23
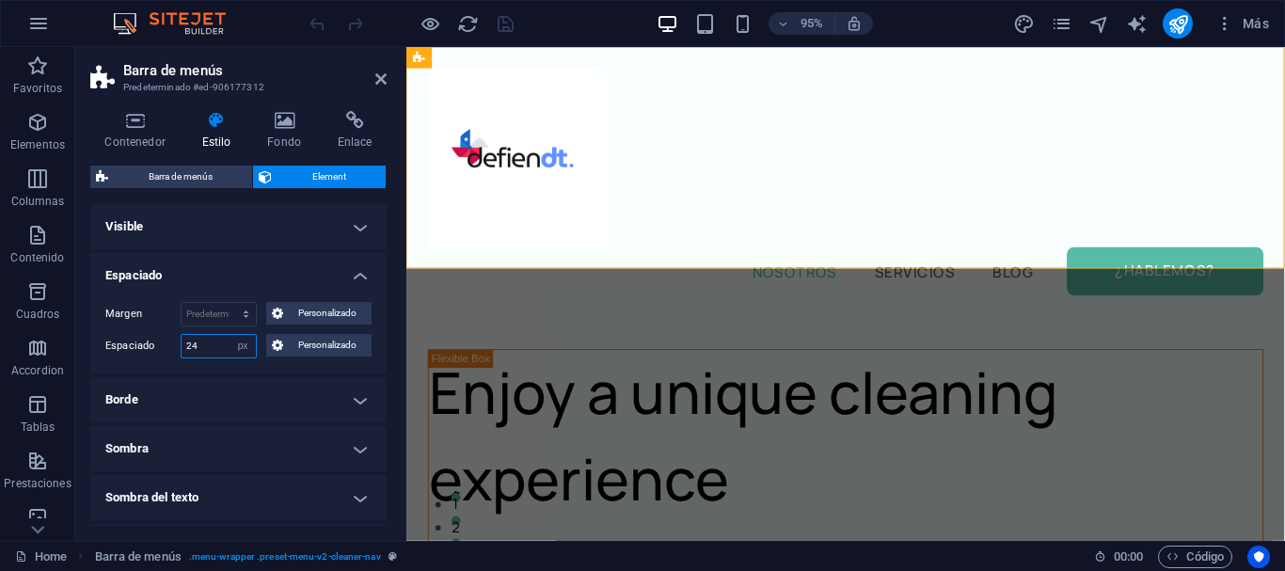
click at [222, 343] on input "24" at bounding box center [219, 346] width 74 height 23
select select "%"
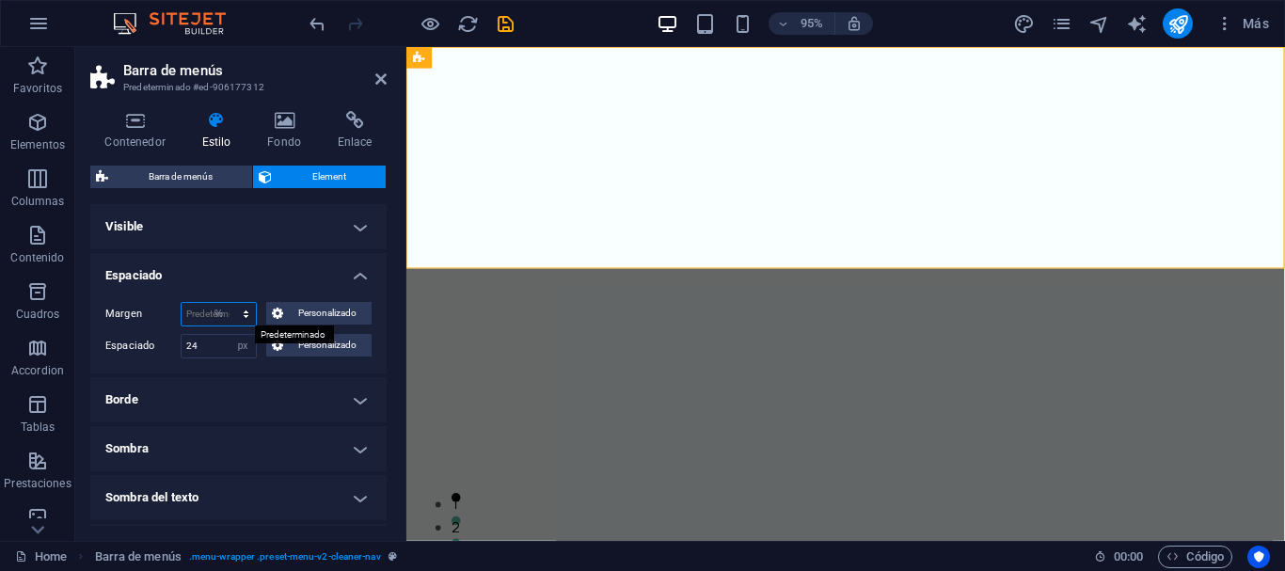
click option "%" at bounding box center [0, 0] width 0 height 0
type input "100"
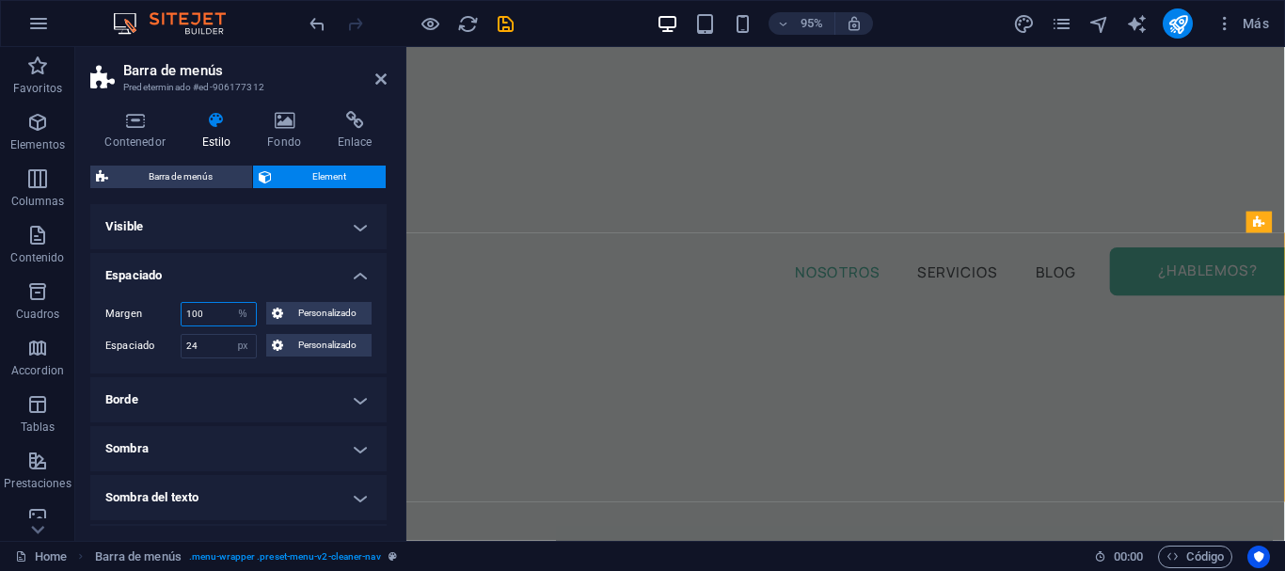
scroll to position [384, 0]
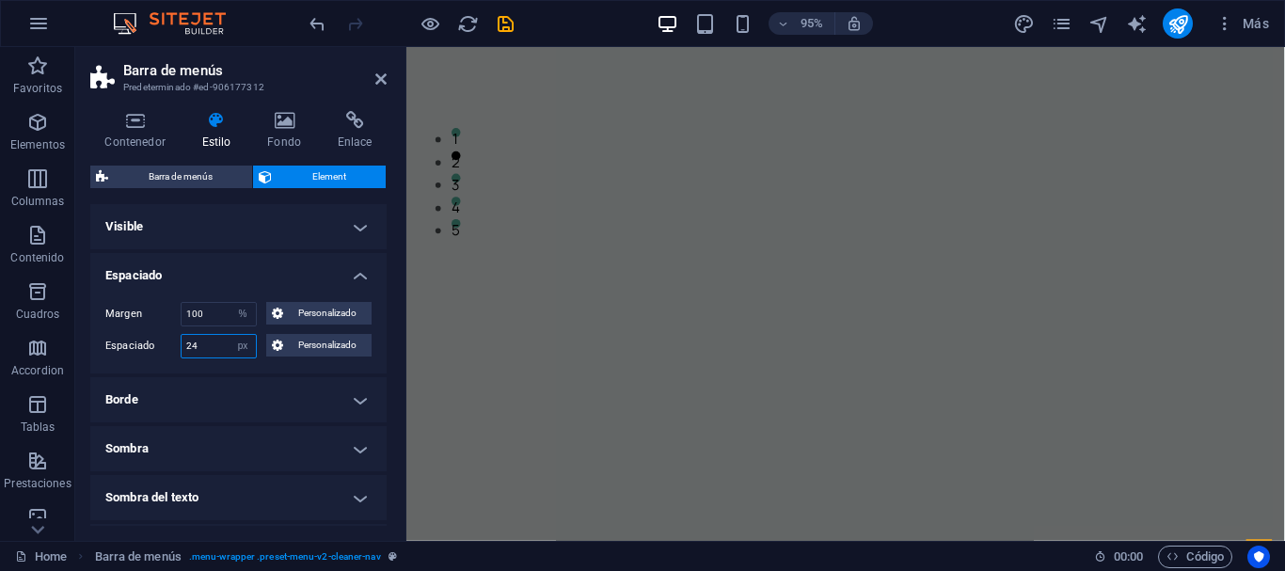
drag, startPoint x: 199, startPoint y: 347, endPoint x: 119, endPoint y: 350, distance: 80.0
click at [182, 350] on input "24" at bounding box center [219, 346] width 74 height 23
type input "5"
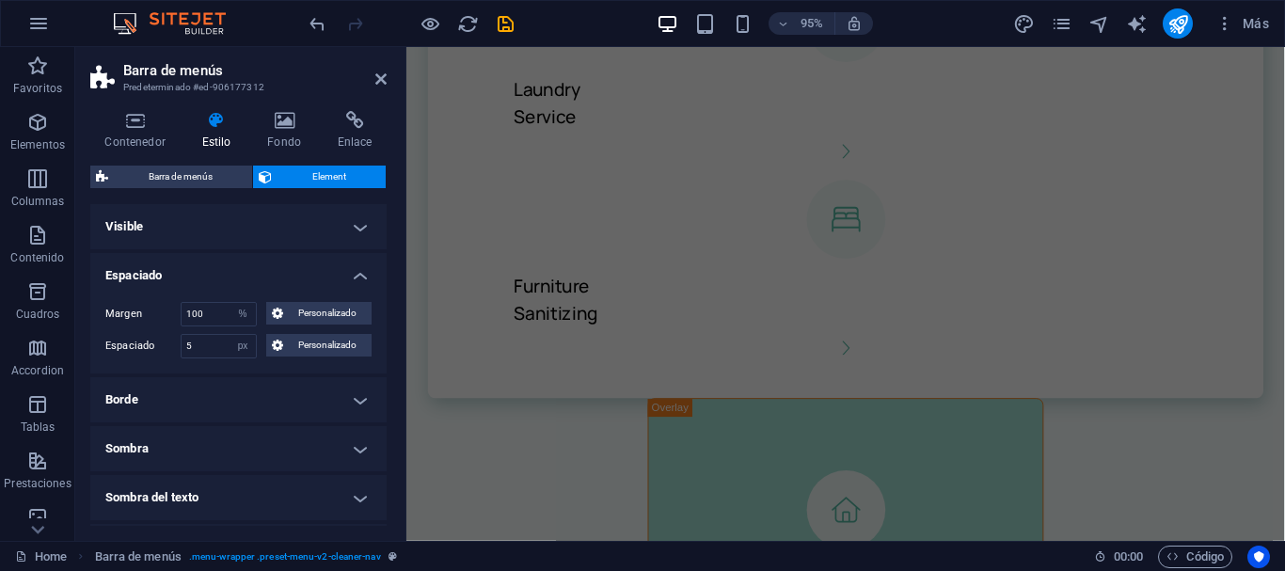
scroll to position [3138, 0]
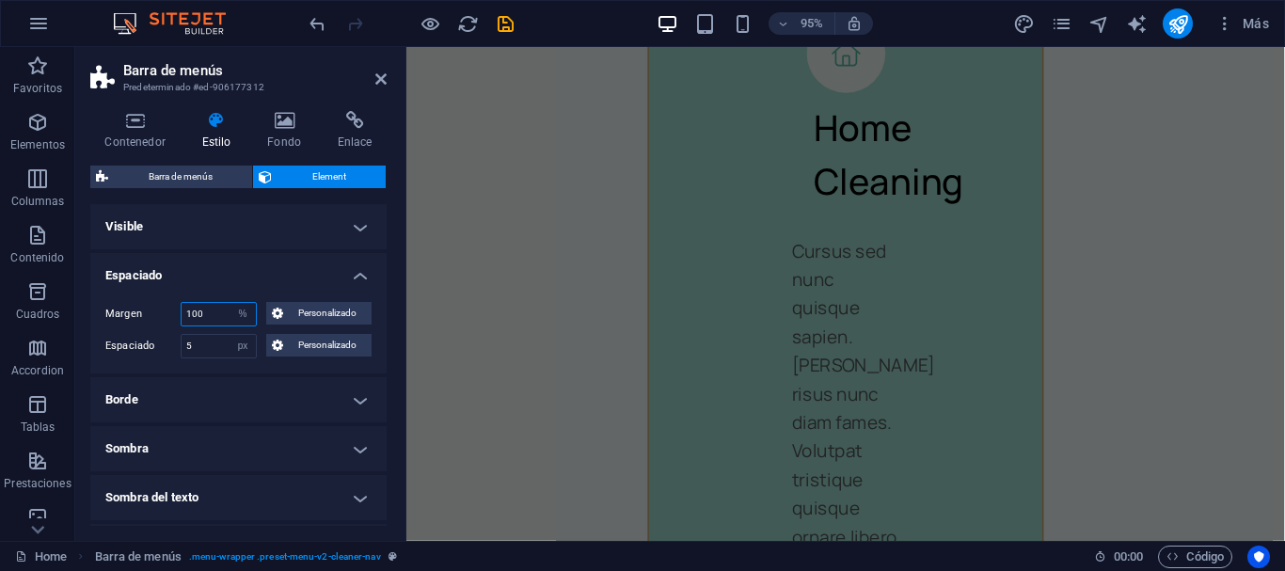
click at [229, 315] on input "100" at bounding box center [219, 314] width 74 height 23
click at [230, 303] on select "Predeterminado automático px % rem vw vh Personalizado" at bounding box center [243, 314] width 26 height 23
select select "auto"
click option "automático" at bounding box center [0, 0] width 0 height 0
select select "DISABLED_OPTION_VALUE"
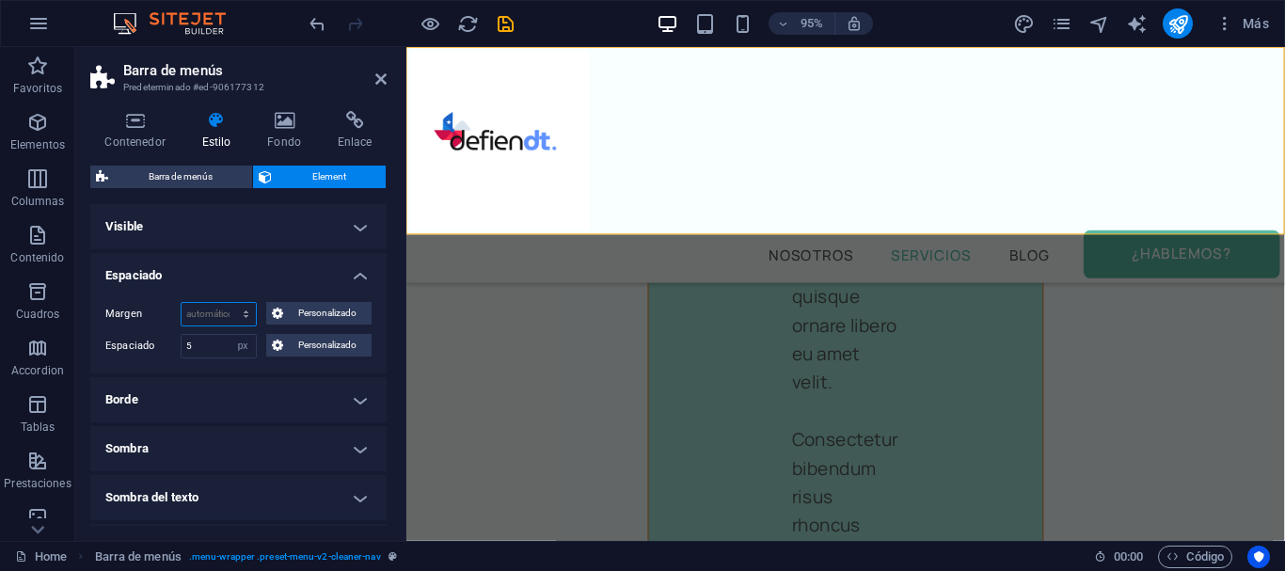
scroll to position [3042, 0]
click at [218, 345] on input "5" at bounding box center [219, 346] width 74 height 23
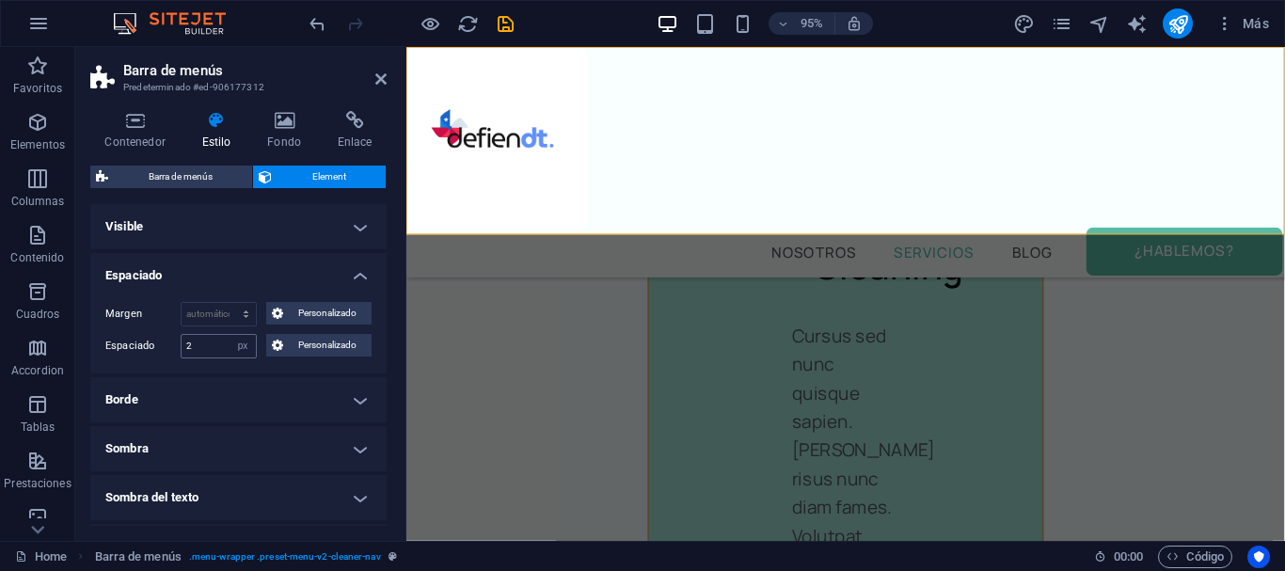
scroll to position [3037, 0]
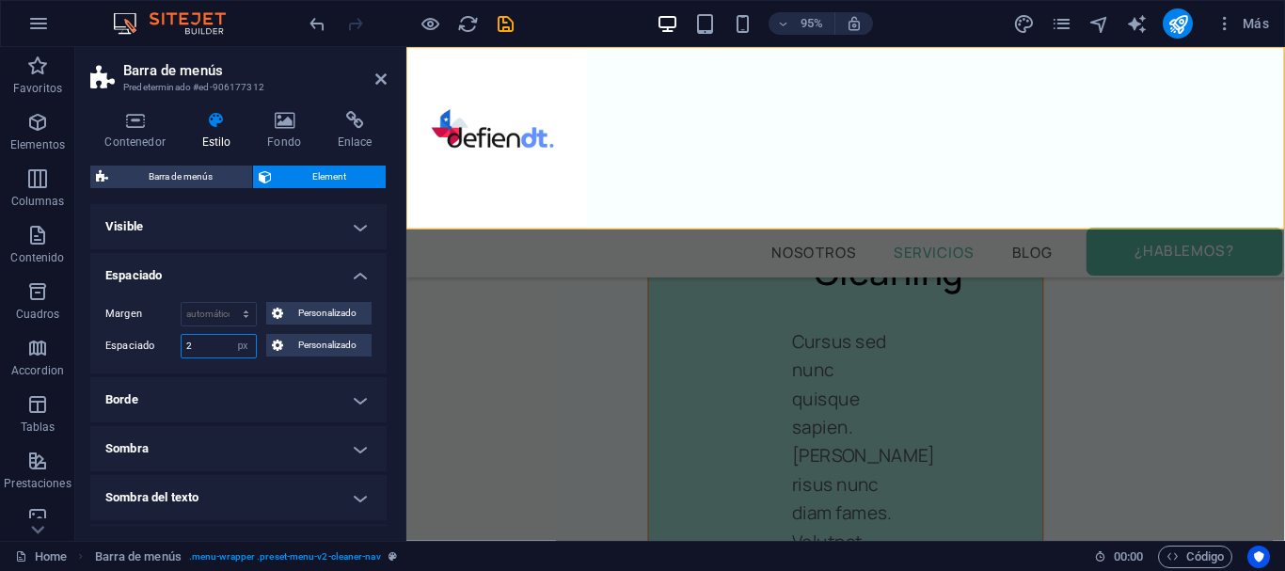
drag, startPoint x: 198, startPoint y: 344, endPoint x: 108, endPoint y: 360, distance: 90.8
click at [182, 358] on input "2" at bounding box center [219, 346] width 74 height 23
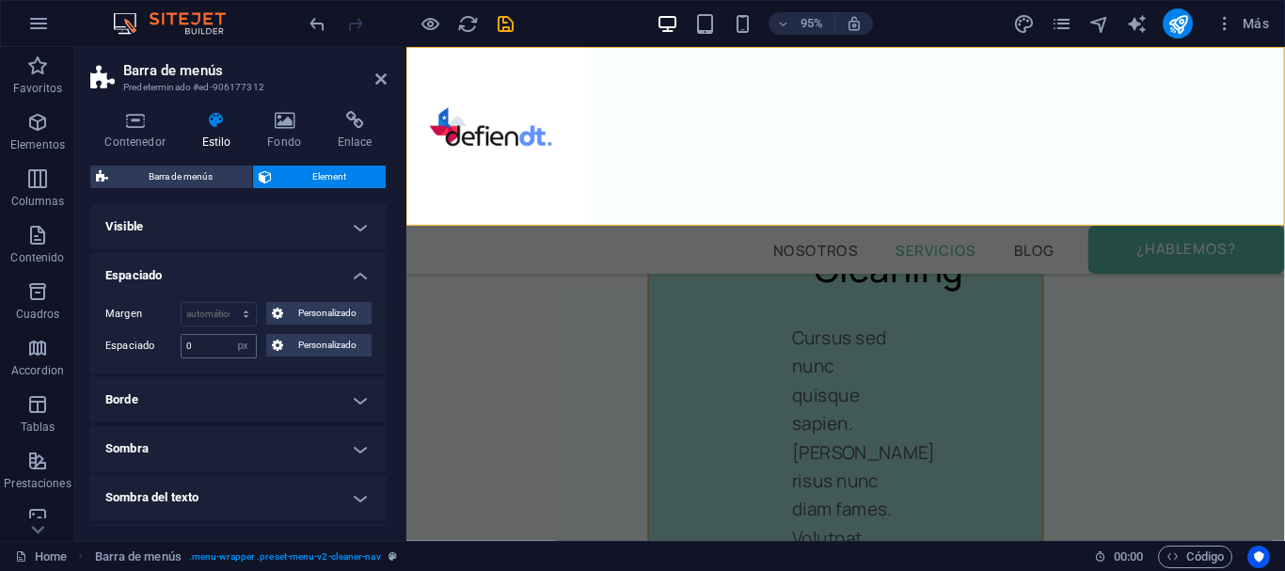
scroll to position [3033, 0]
drag, startPoint x: 206, startPoint y: 354, endPoint x: 181, endPoint y: 357, distance: 25.6
click at [182, 357] on input "0" at bounding box center [219, 346] width 74 height 23
type input "10"
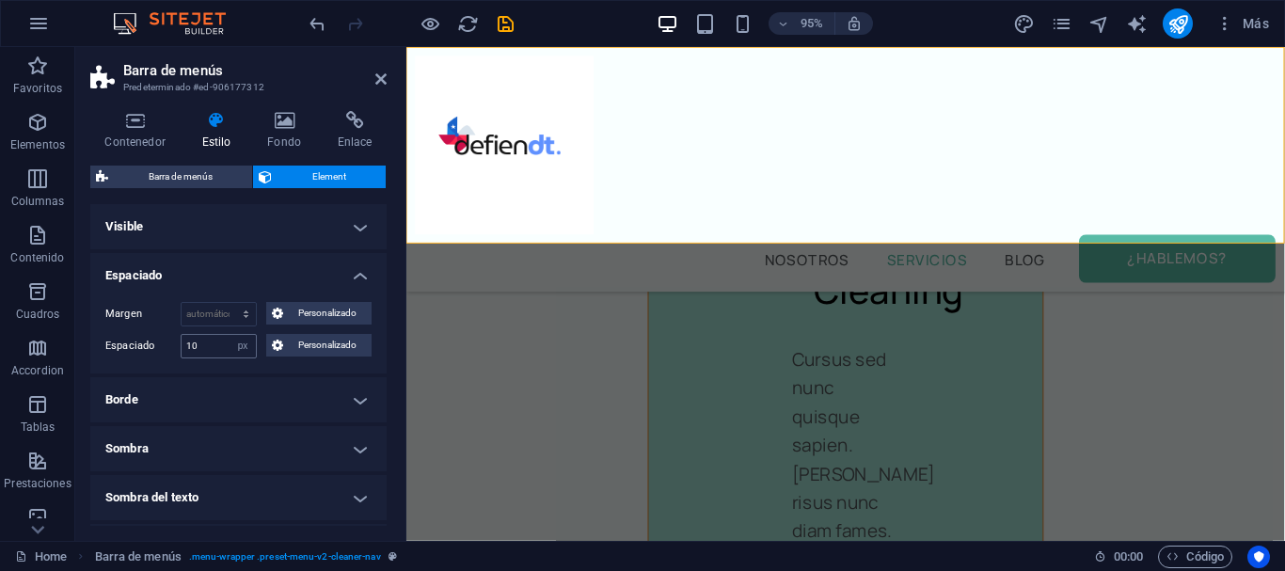
scroll to position [3052, 0]
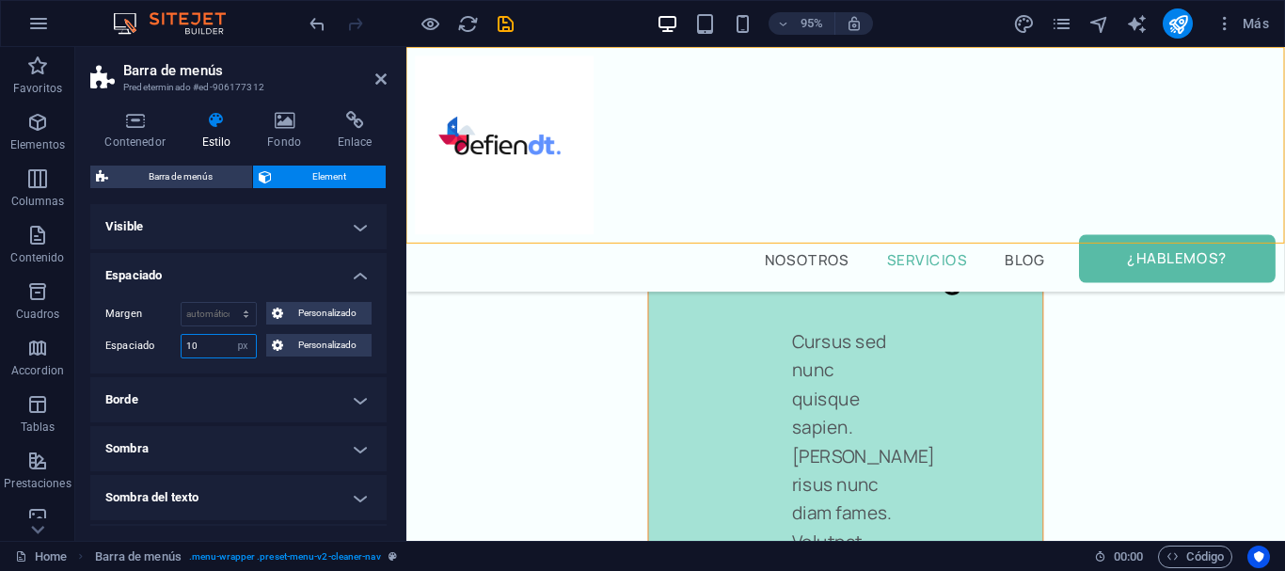
drag, startPoint x: 212, startPoint y: 343, endPoint x: 74, endPoint y: 349, distance: 137.5
click at [182, 349] on input "10" at bounding box center [219, 346] width 74 height 23
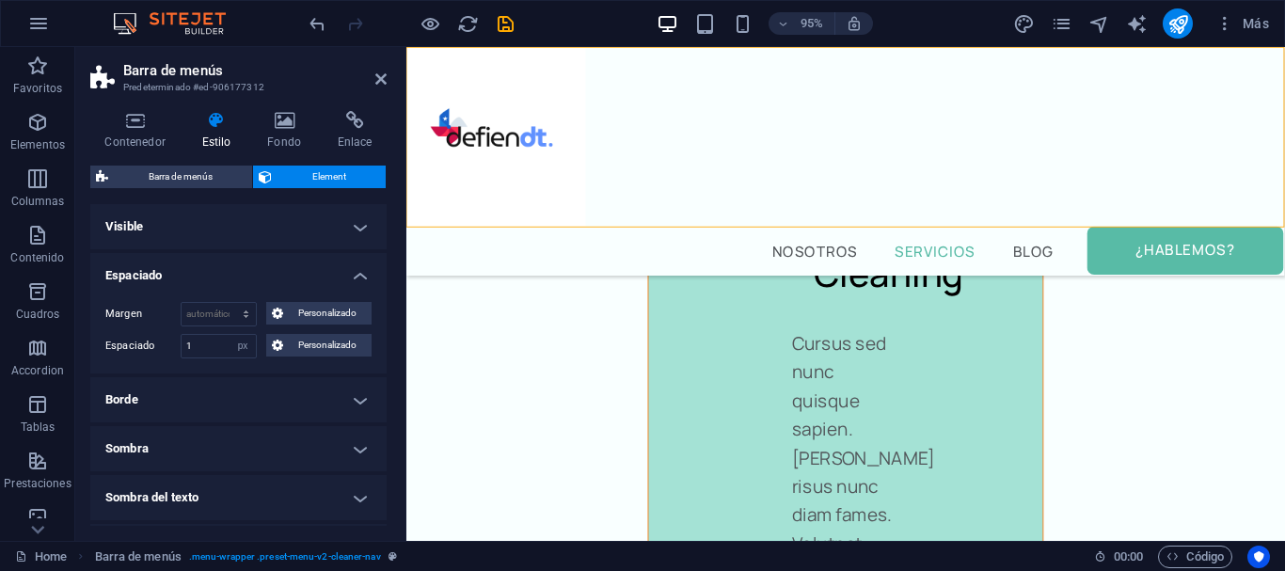
scroll to position [3035, 0]
click at [144, 348] on label "Espaciado" at bounding box center [142, 346] width 75 height 23
drag, startPoint x: 206, startPoint y: 345, endPoint x: 129, endPoint y: 350, distance: 77.3
click at [182, 350] on input "1" at bounding box center [219, 346] width 74 height 23
type input "0"
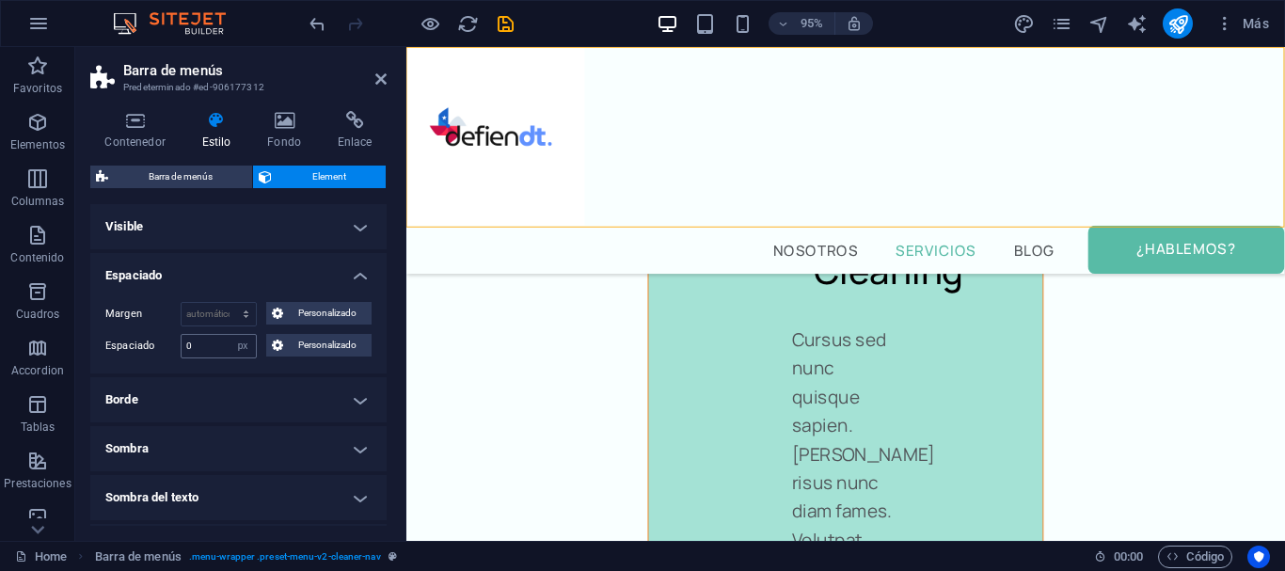
scroll to position [3033, 0]
click at [291, 313] on span "Personalizado" at bounding box center [327, 313] width 77 height 23
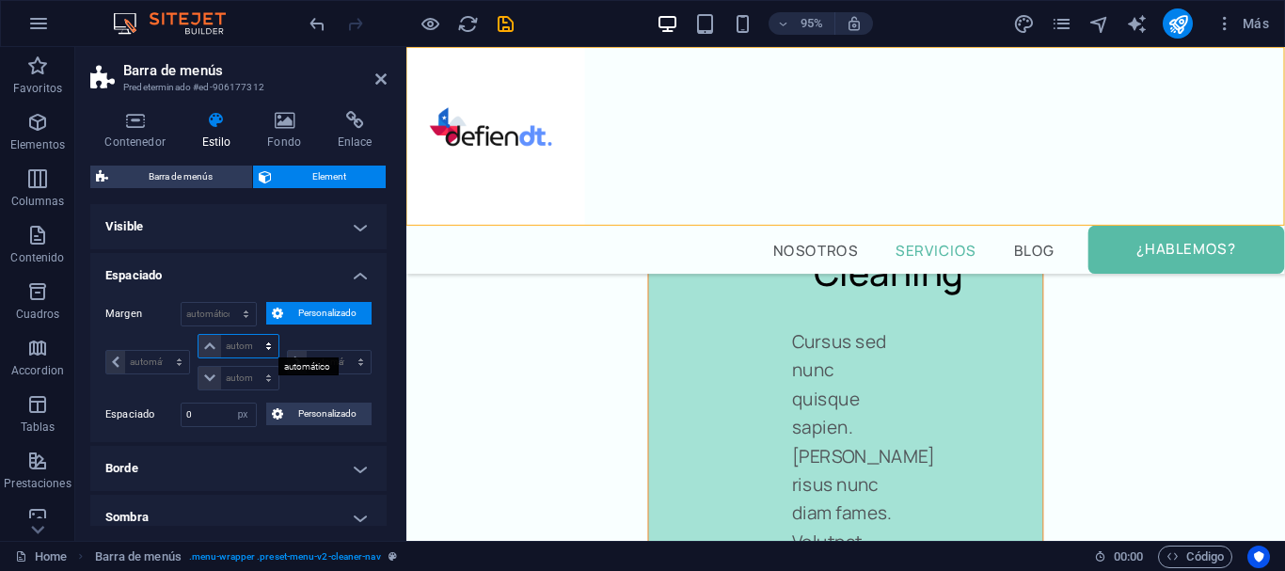
click at [199, 335] on select "automático px % rem vw vh" at bounding box center [238, 346] width 79 height 23
click at [204, 343] on select "automático px % rem vw vh" at bounding box center [238, 346] width 79 height 23
click at [199, 335] on select "automático px % rem vw vh" at bounding box center [238, 346] width 79 height 23
click at [204, 343] on select "automático px % rem vw vh" at bounding box center [238, 346] width 79 height 23
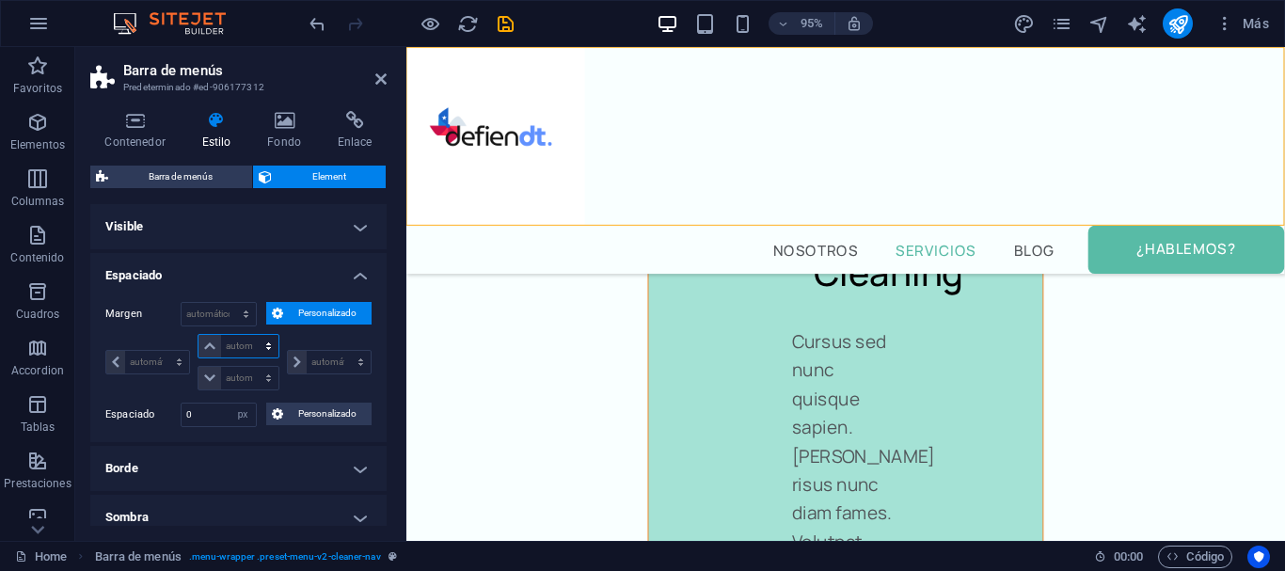
click at [199, 335] on select "automático px % rem vw vh" at bounding box center [238, 346] width 79 height 23
click at [204, 343] on select "automático px % rem vw vh" at bounding box center [238, 346] width 79 height 23
click at [199, 335] on select "automático px % rem vw vh" at bounding box center [238, 346] width 79 height 23
click at [204, 343] on select "automático px % rem vw vh" at bounding box center [238, 346] width 79 height 23
click at [281, 411] on icon at bounding box center [277, 414] width 11 height 23
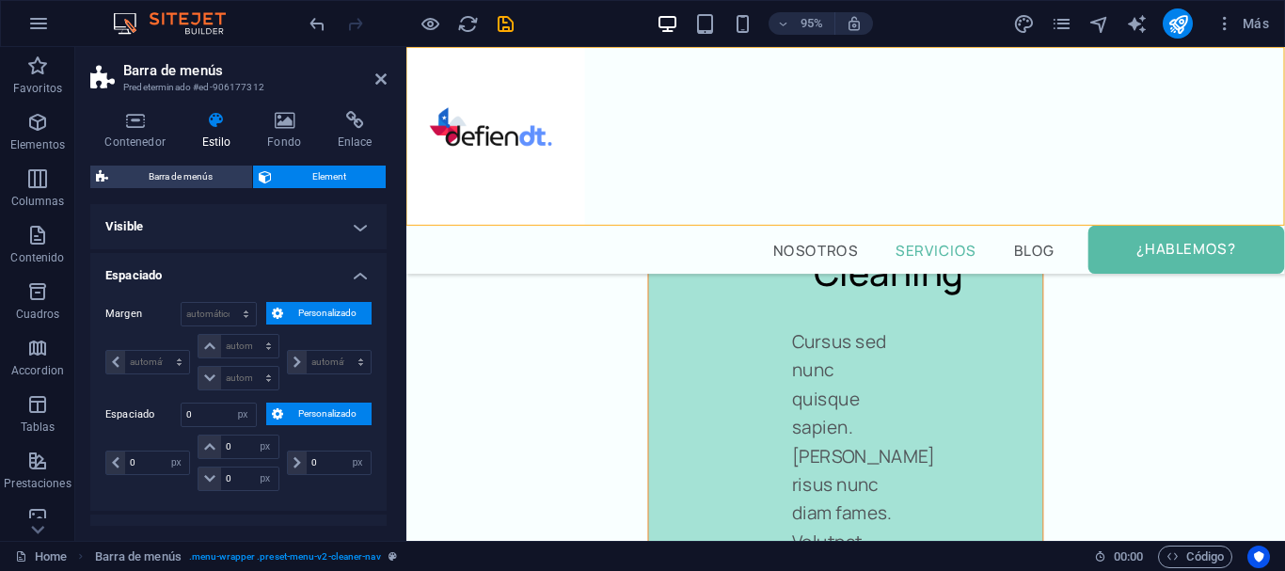
click at [303, 310] on span "Personalizado" at bounding box center [327, 313] width 77 height 23
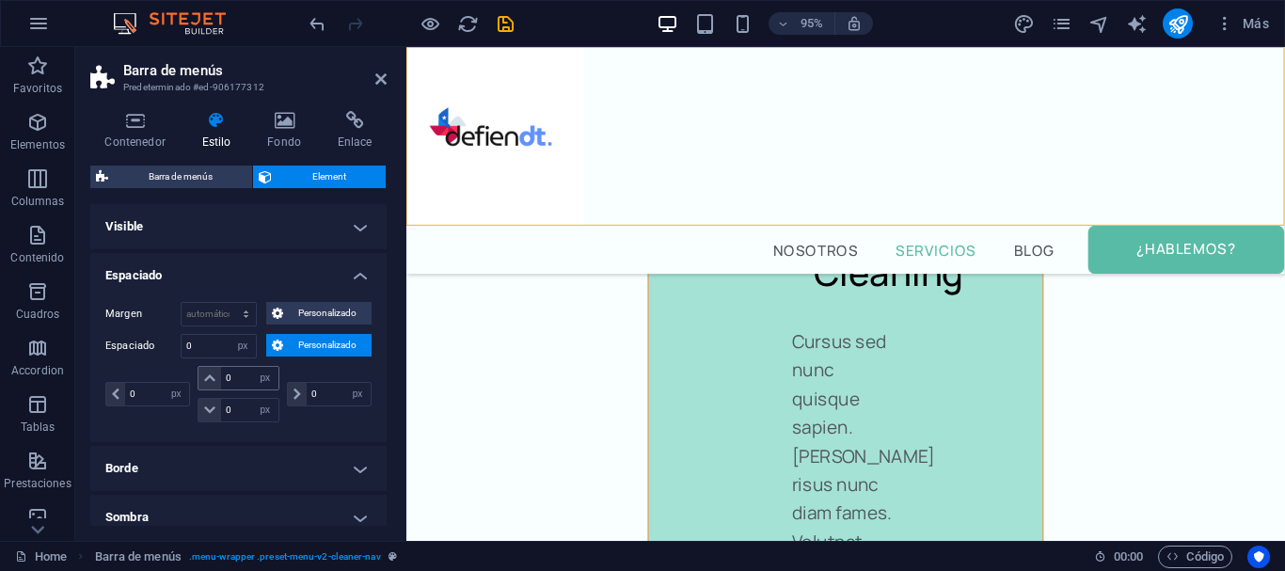
click at [208, 375] on icon at bounding box center [209, 378] width 11 height 11
click at [211, 378] on icon at bounding box center [209, 378] width 11 height 11
click at [302, 349] on span "Personalizado" at bounding box center [327, 345] width 77 height 23
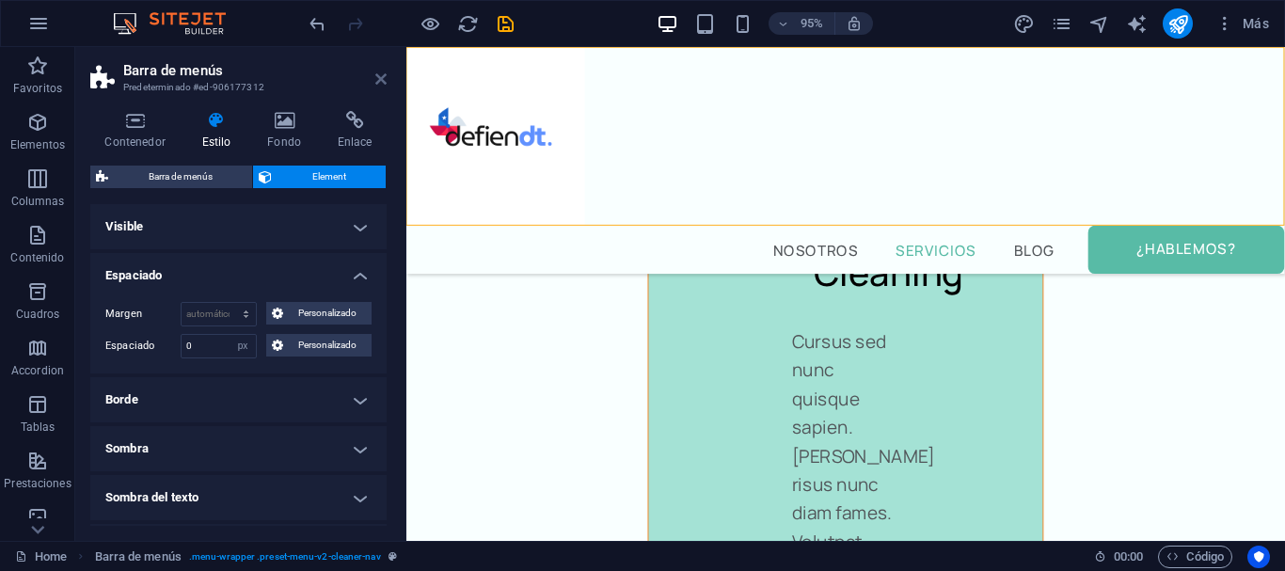
click at [386, 84] on icon at bounding box center [380, 79] width 11 height 15
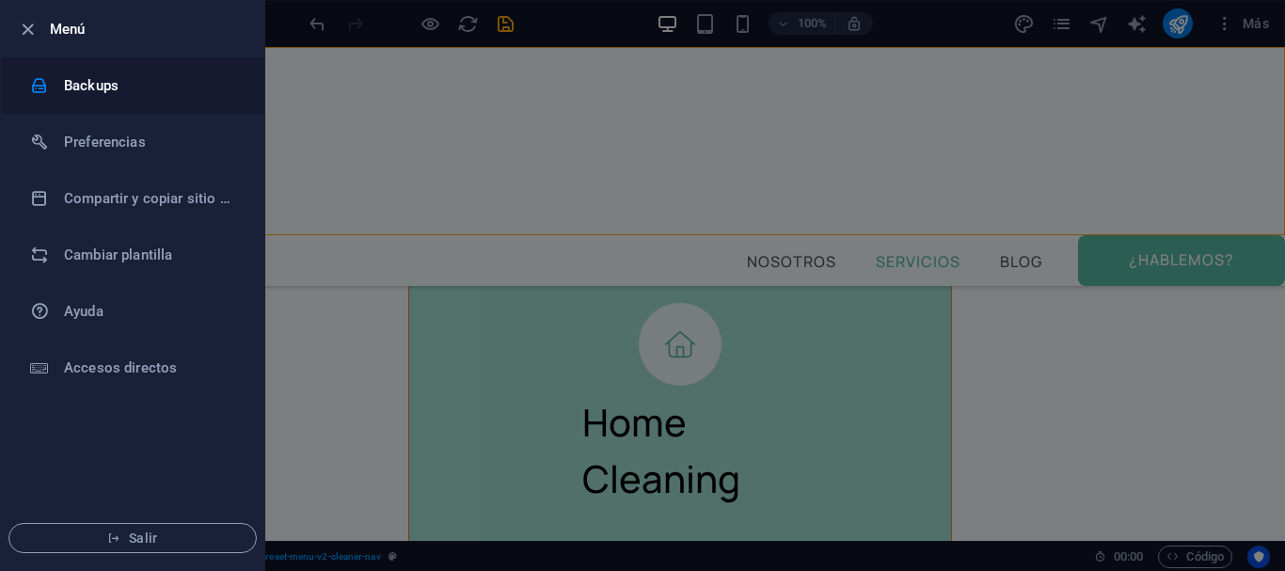
click at [93, 82] on h6 "Backups" at bounding box center [151, 85] width 174 height 23
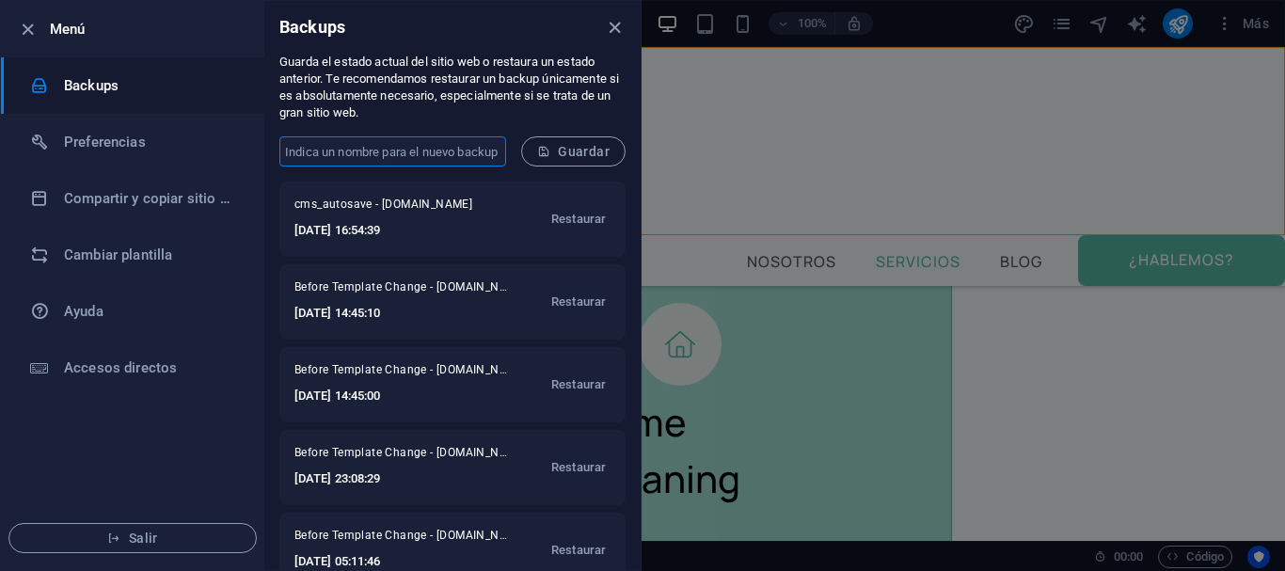
click at [364, 151] on input "text" at bounding box center [392, 151] width 227 height 30
type input "BETA"
click at [597, 143] on button "Guardar" at bounding box center [573, 151] width 104 height 30
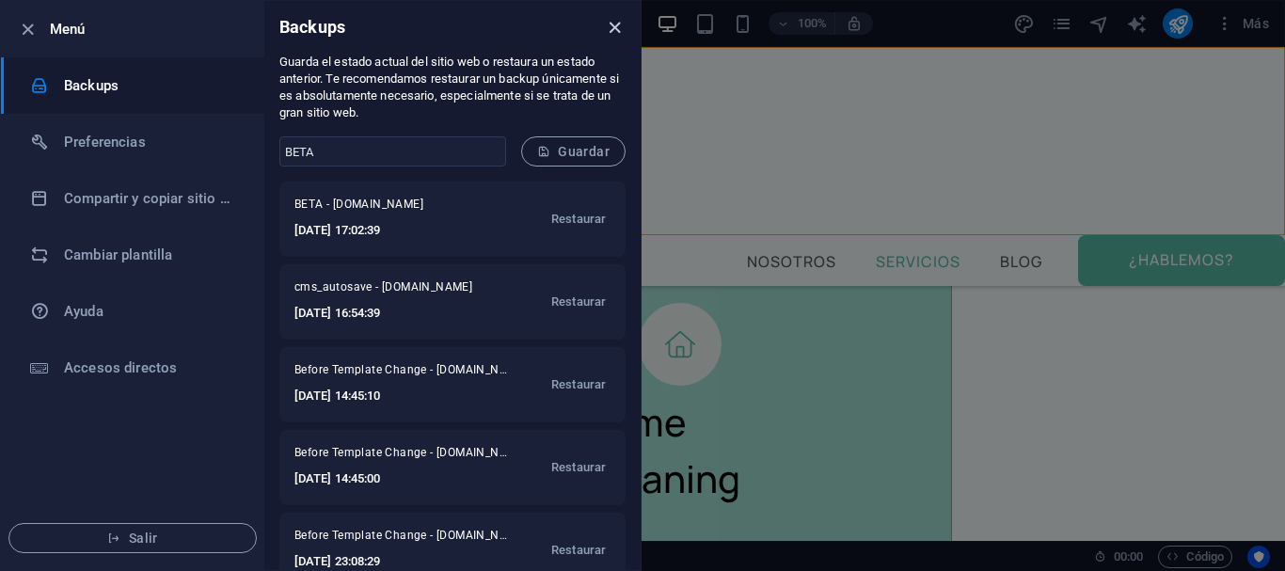
click at [615, 21] on icon "close" at bounding box center [615, 28] width 22 height 22
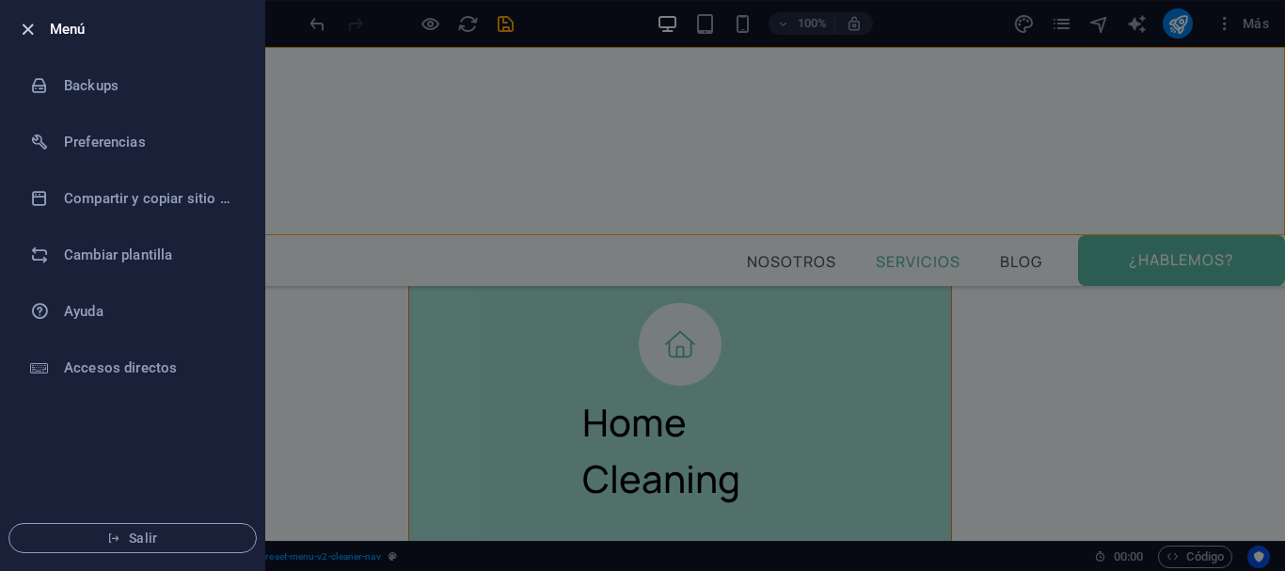
click at [24, 26] on icon "button" at bounding box center [28, 30] width 22 height 22
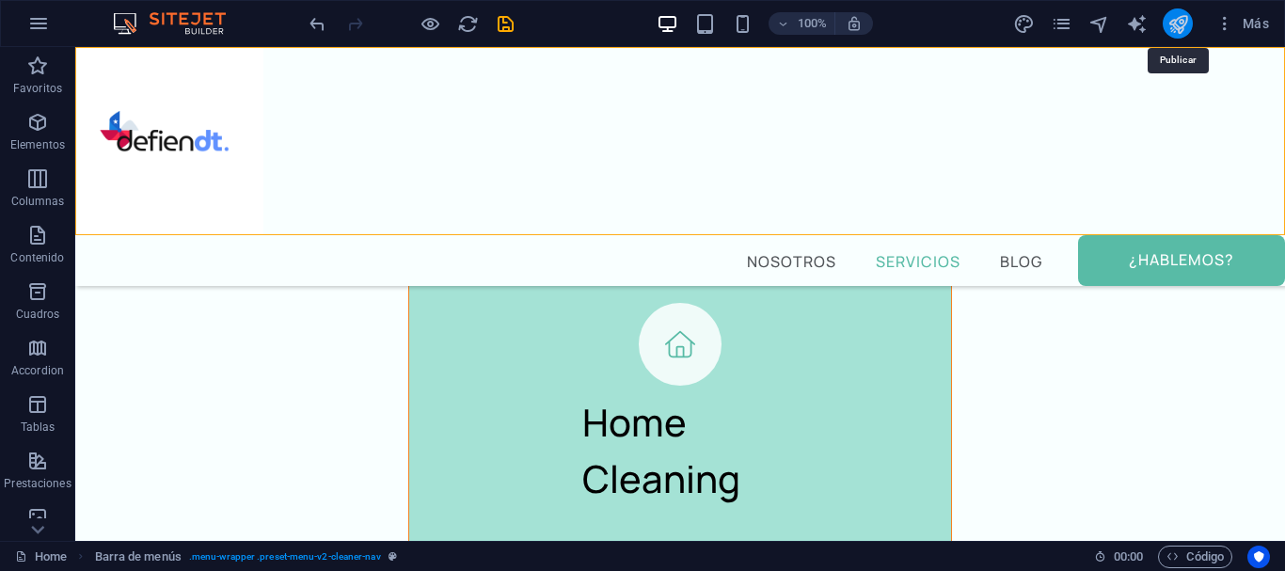
click at [1175, 26] on icon "publish" at bounding box center [1179, 24] width 22 height 22
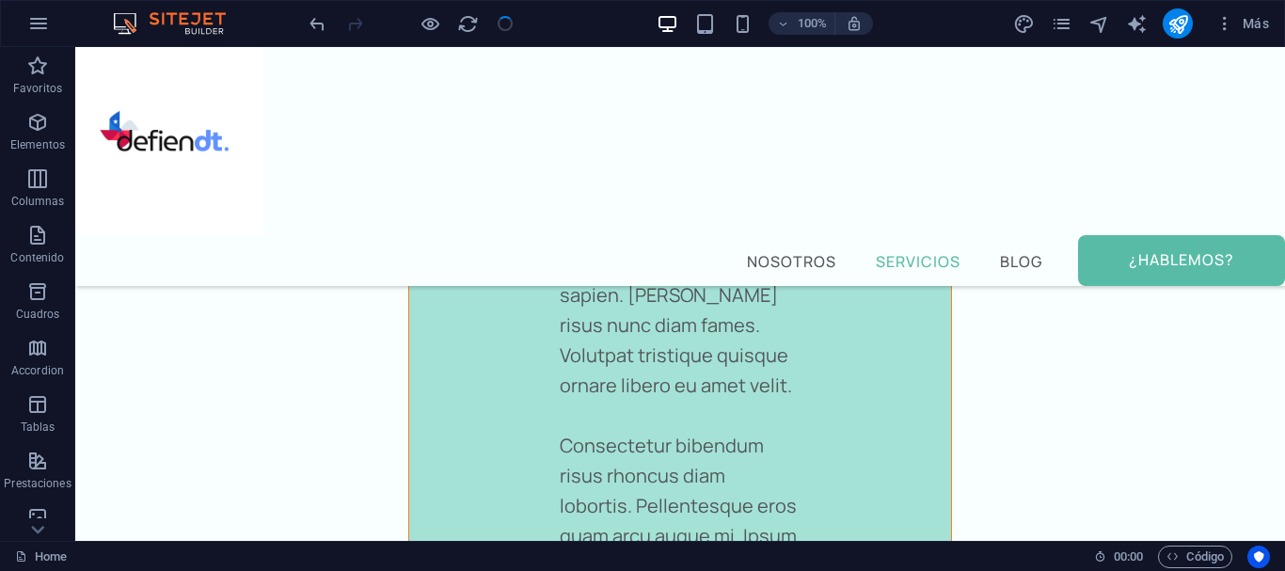
scroll to position [3321, 0]
